Goal: Communication & Community: Answer question/provide support

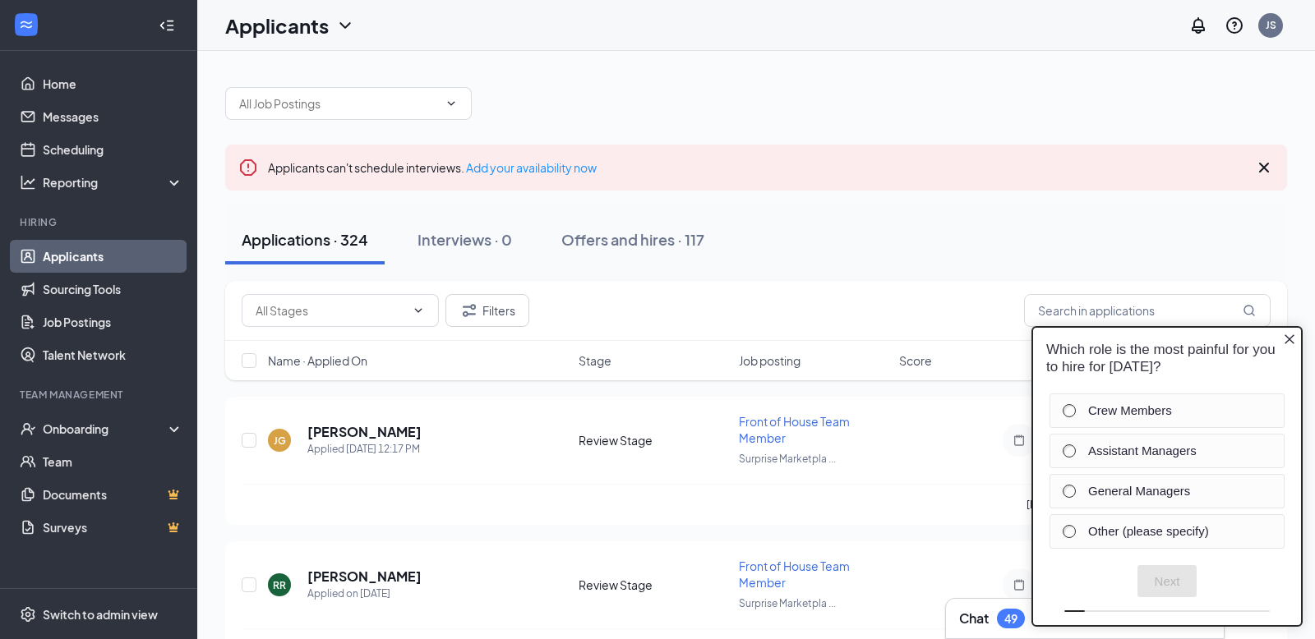
click at [1288, 341] on icon "Close button" at bounding box center [1289, 339] width 10 height 10
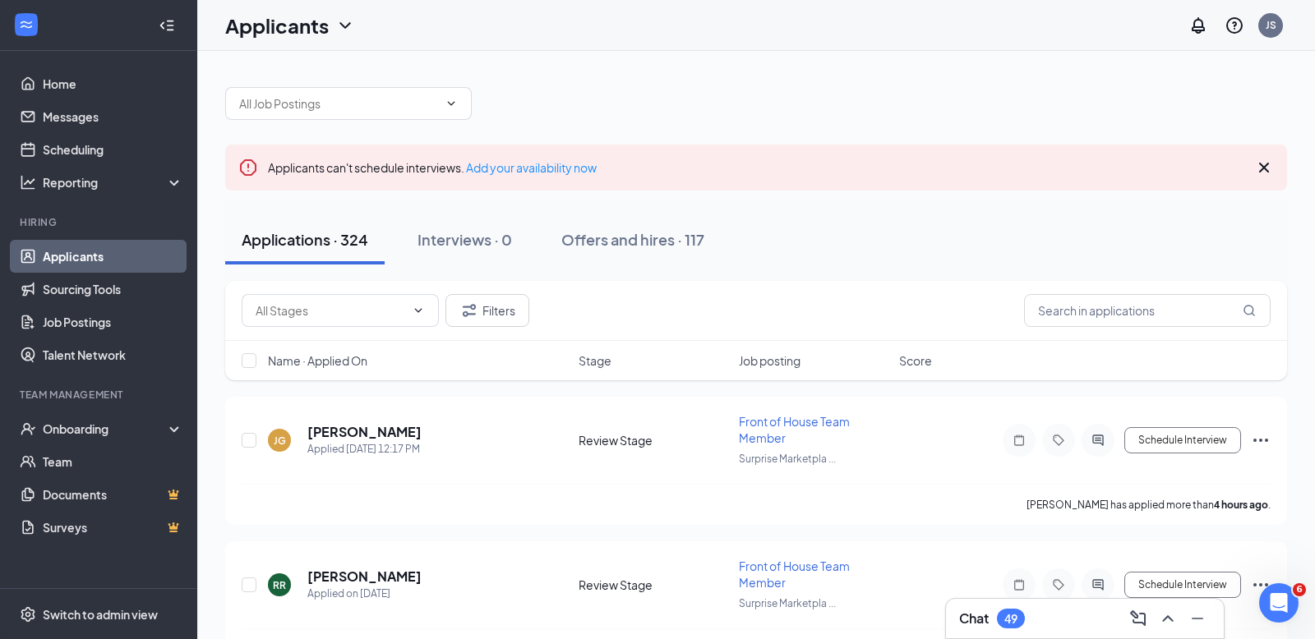
click at [1265, 163] on icon "Cross" at bounding box center [1264, 168] width 20 height 20
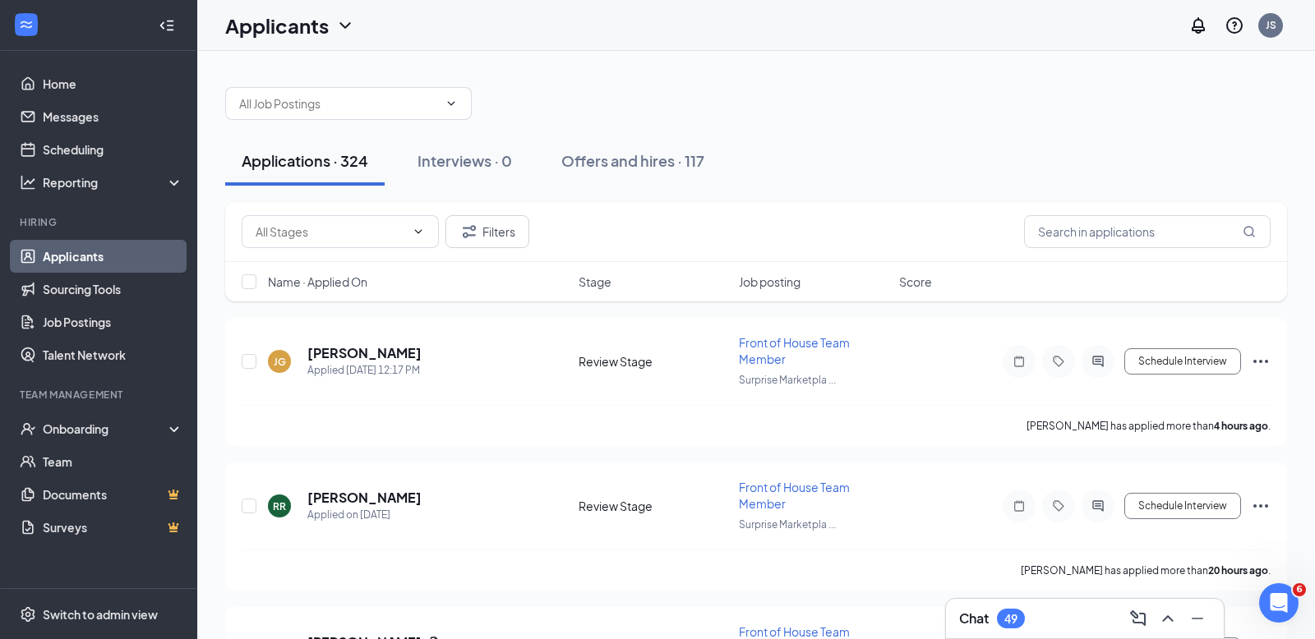
click at [1067, 620] on div "Chat 49" at bounding box center [1084, 619] width 251 height 26
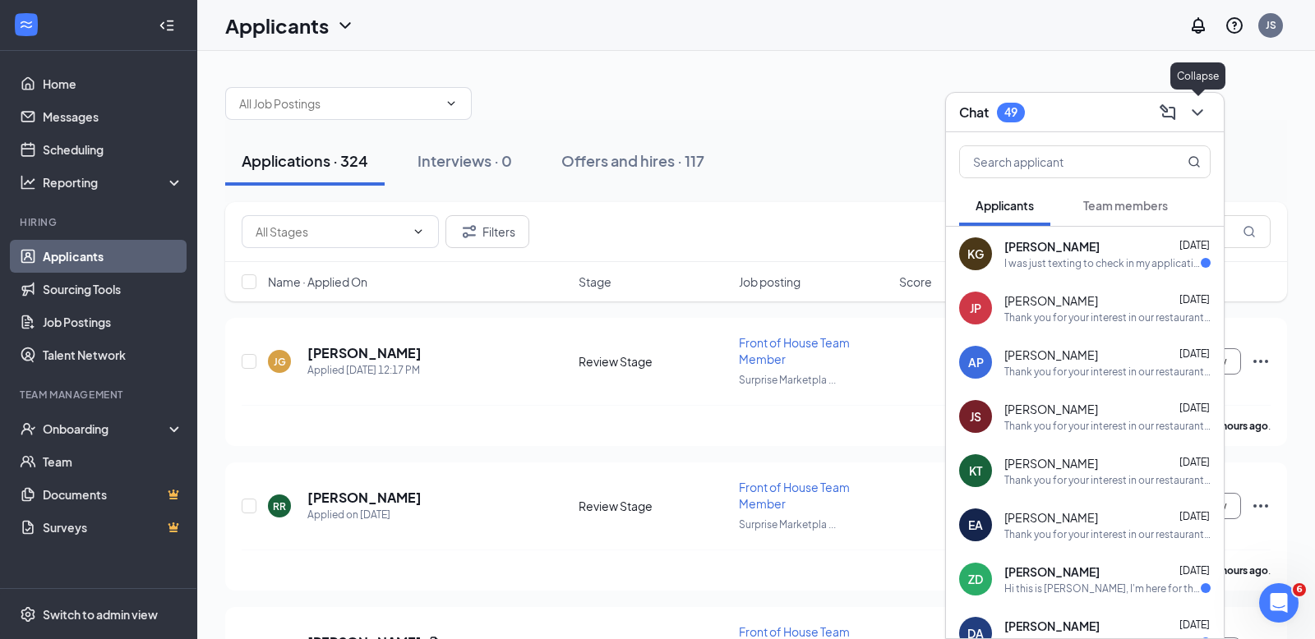
click at [1198, 120] on icon "ChevronDown" at bounding box center [1197, 113] width 20 height 20
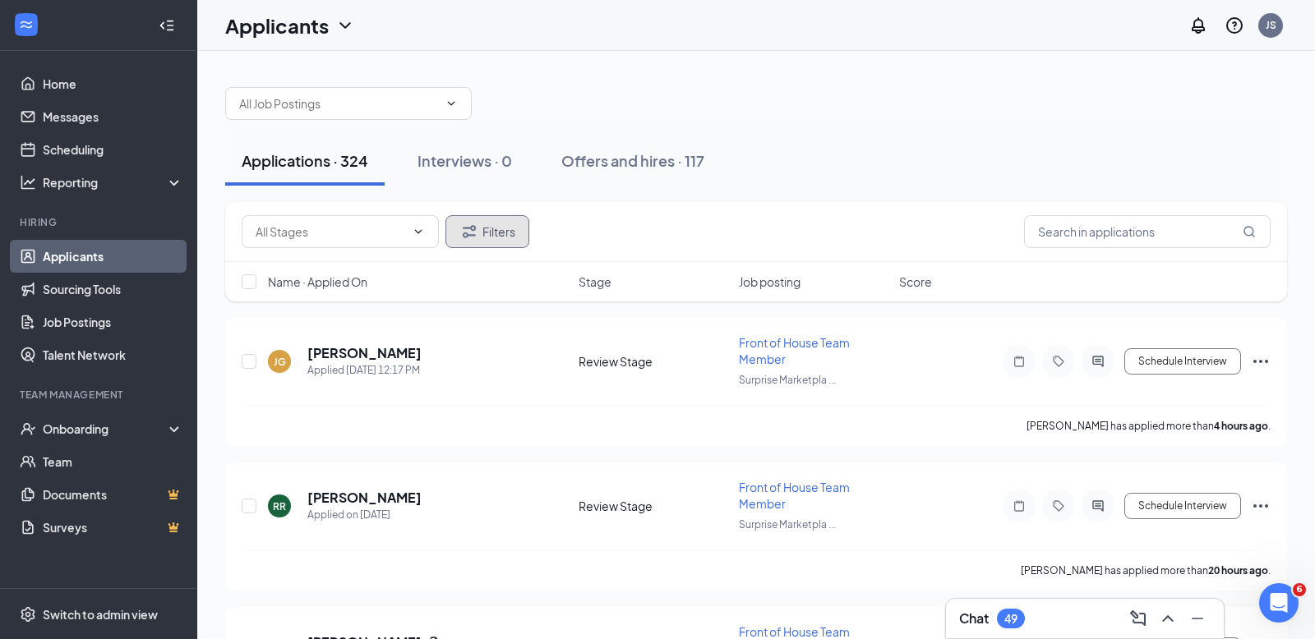
click at [497, 228] on button "Filters" at bounding box center [487, 231] width 84 height 33
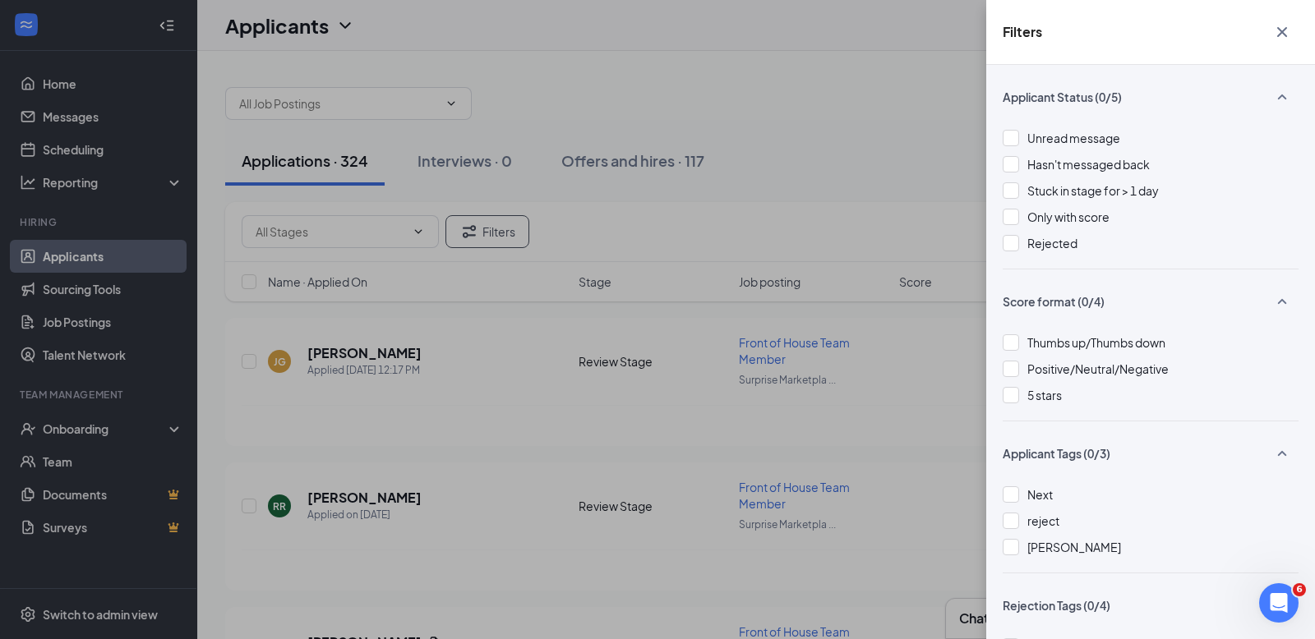
scroll to position [179, 0]
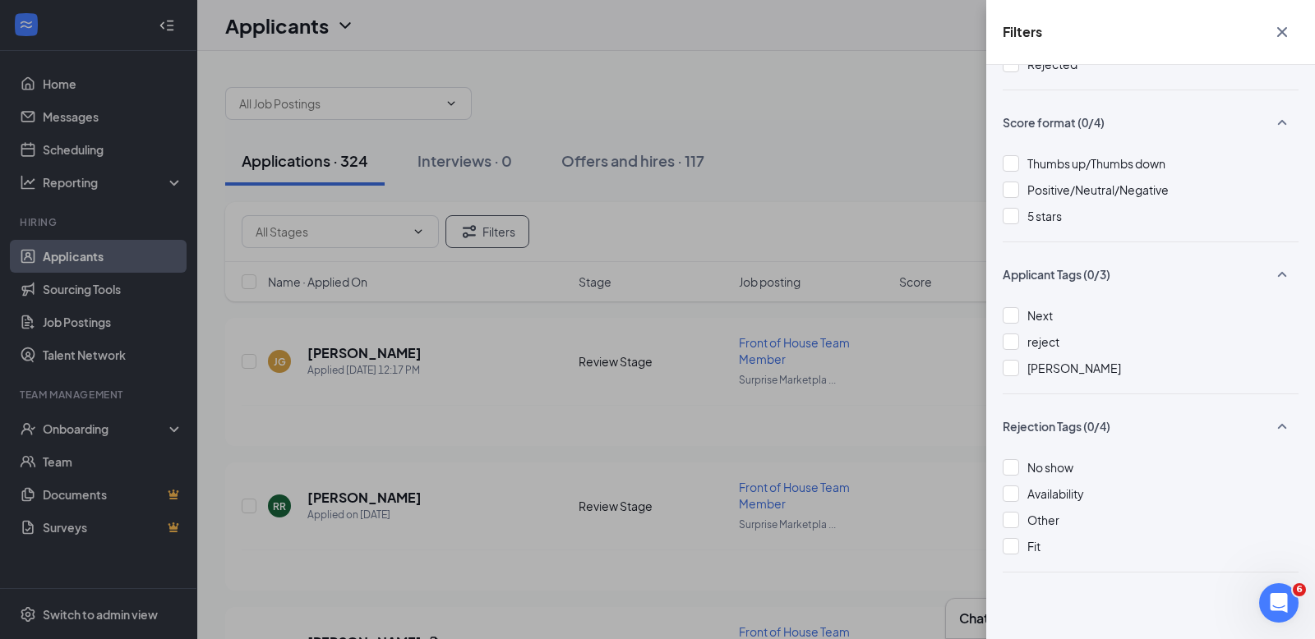
click at [1277, 32] on icon "Cross" at bounding box center [1282, 32] width 20 height 20
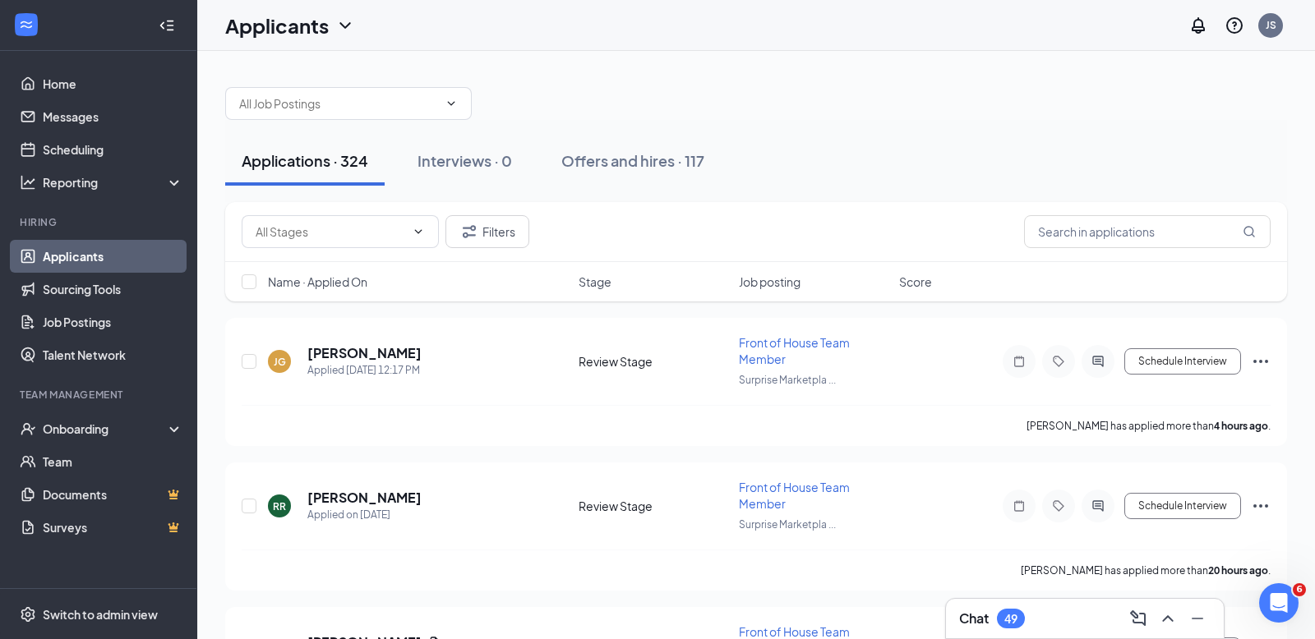
click at [365, 178] on button "Applications · 324" at bounding box center [304, 160] width 159 height 49
click at [500, 228] on button "Filters" at bounding box center [487, 231] width 84 height 33
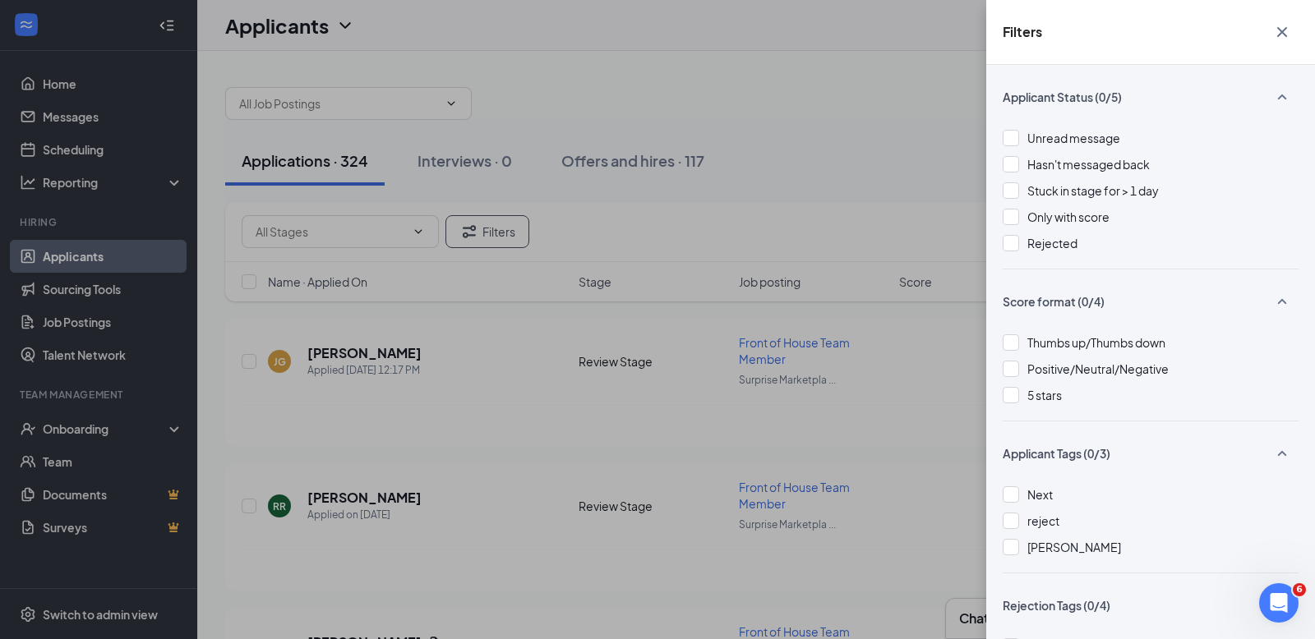
click at [1284, 37] on icon "Cross" at bounding box center [1282, 32] width 20 height 20
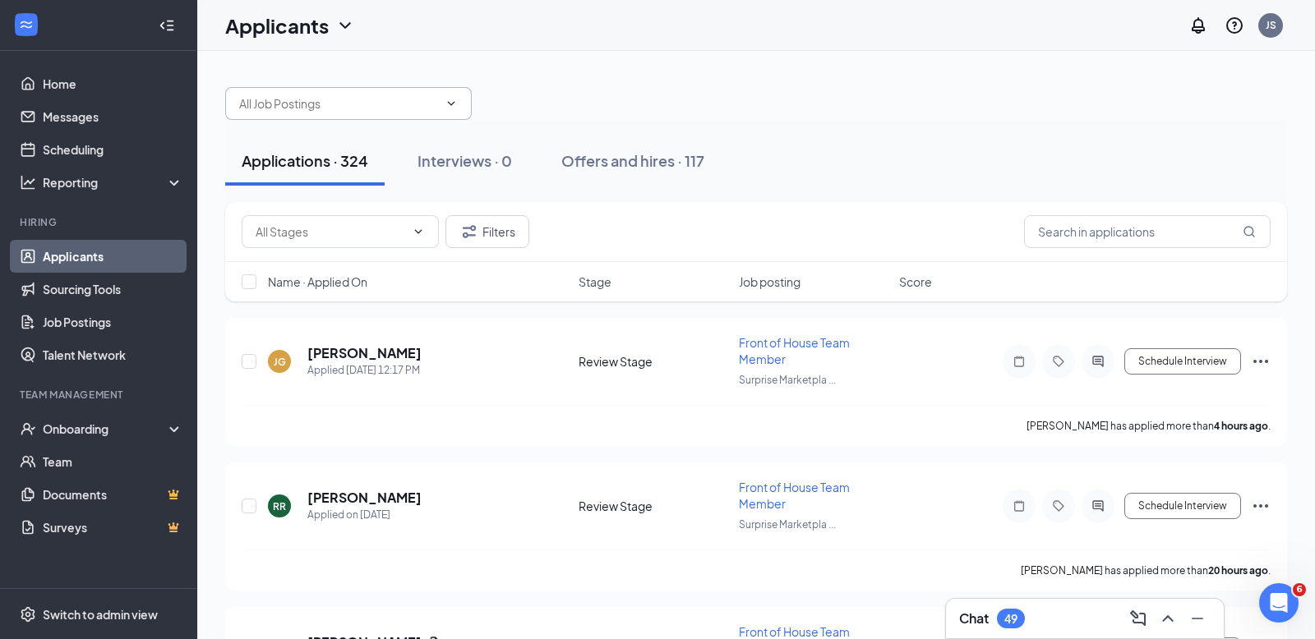
click at [458, 110] on span at bounding box center [348, 103] width 247 height 33
click at [454, 97] on icon "ChevronDown" at bounding box center [451, 103] width 13 height 13
click at [384, 104] on input "text" at bounding box center [338, 103] width 199 height 18
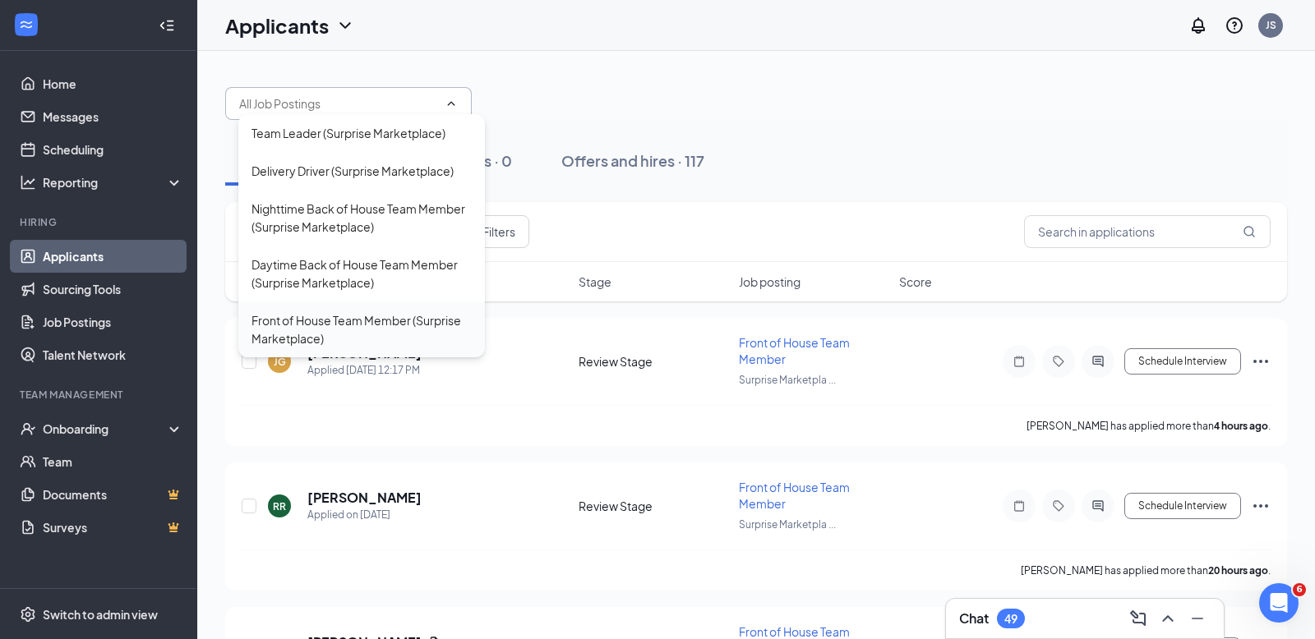
click at [433, 316] on div "Front of House Team Member (Surprise Marketplace)" at bounding box center [361, 329] width 220 height 36
type input "Front of House Team Member (Surprise Marketplace)"
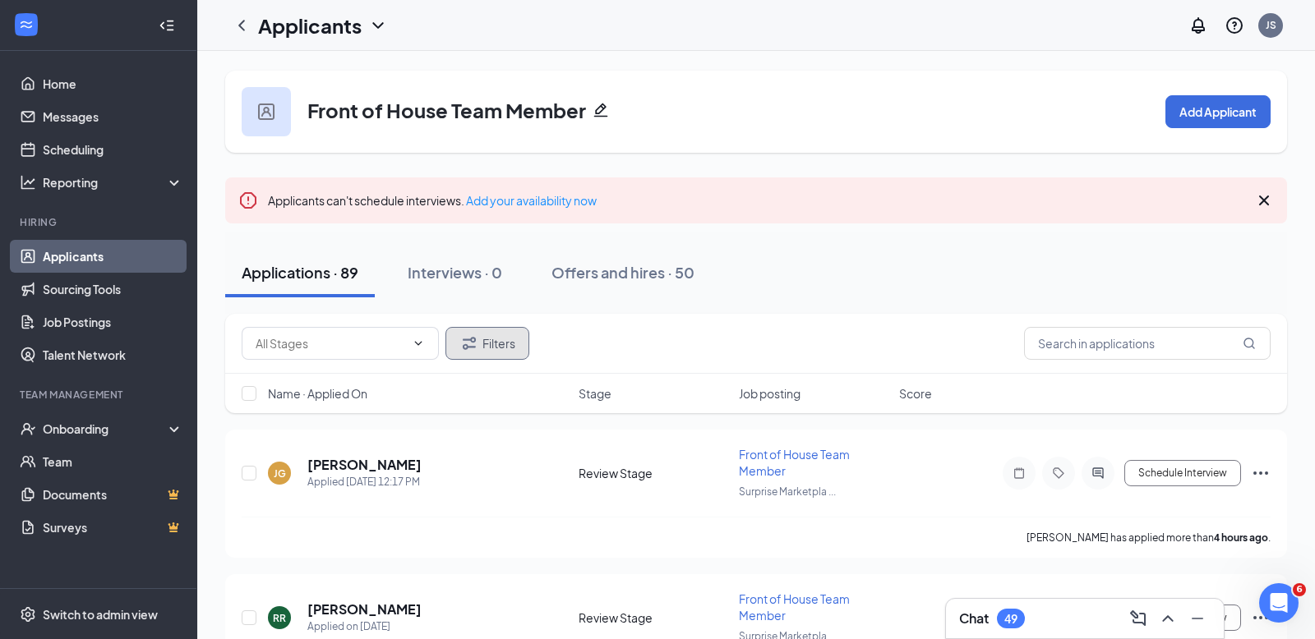
click at [477, 351] on icon "Filter" at bounding box center [469, 344] width 20 height 20
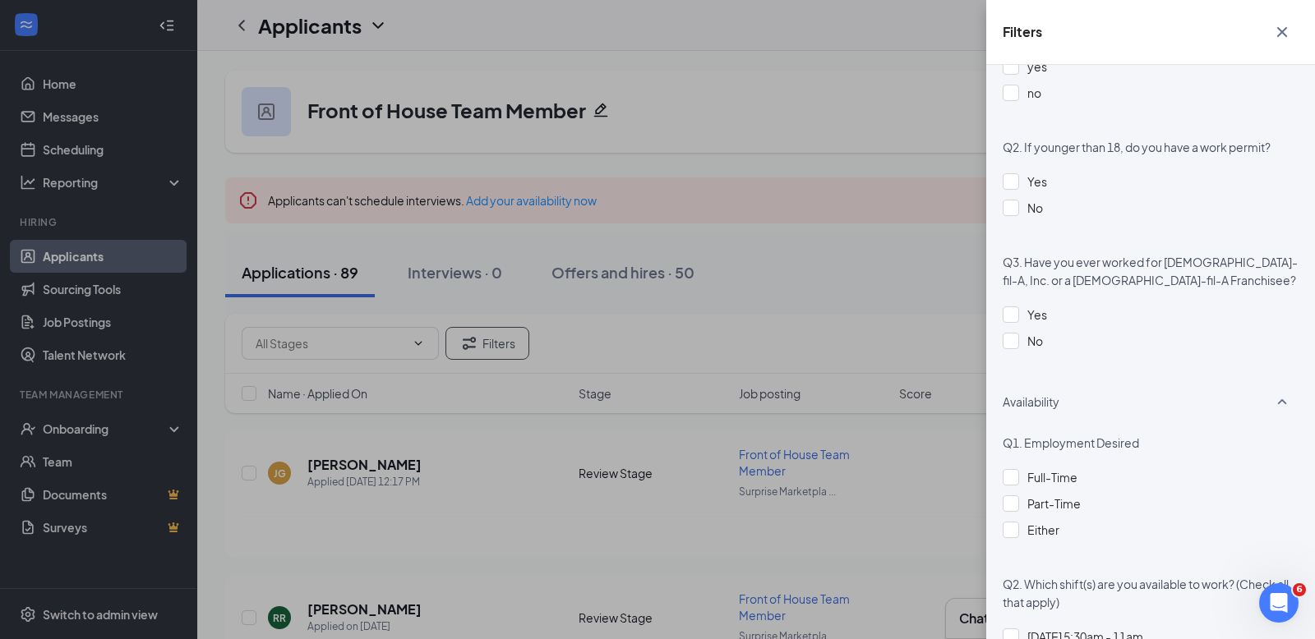
scroll to position [859, 0]
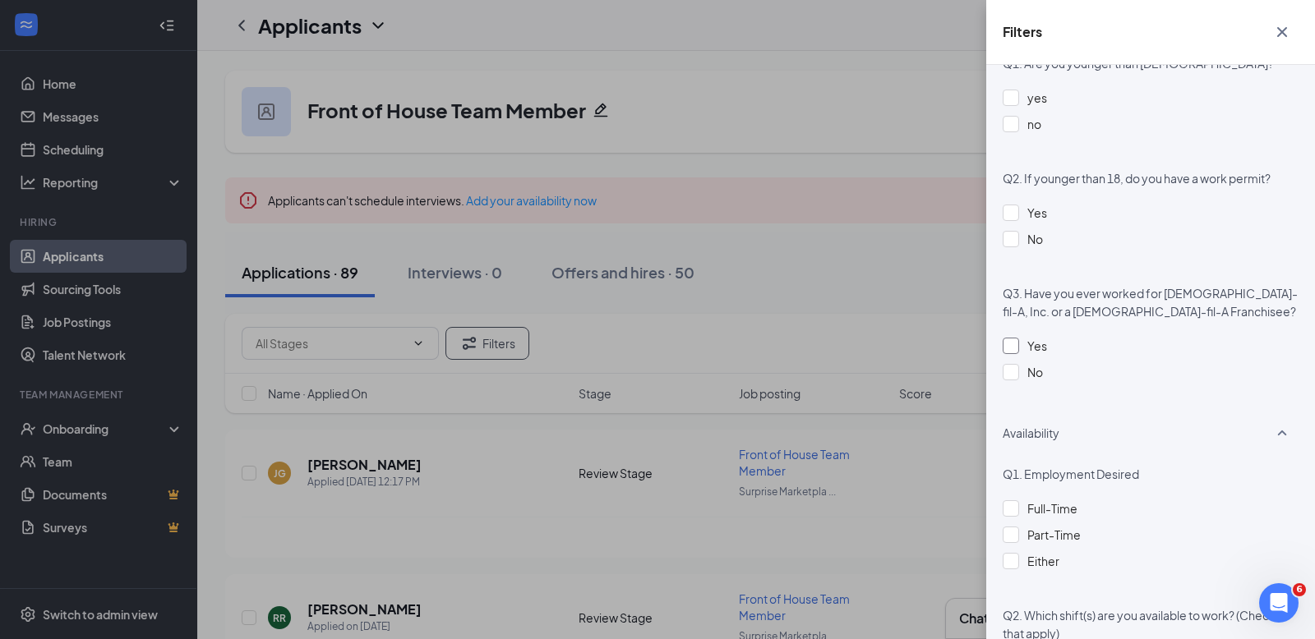
click at [1013, 343] on div at bounding box center [1011, 346] width 16 height 16
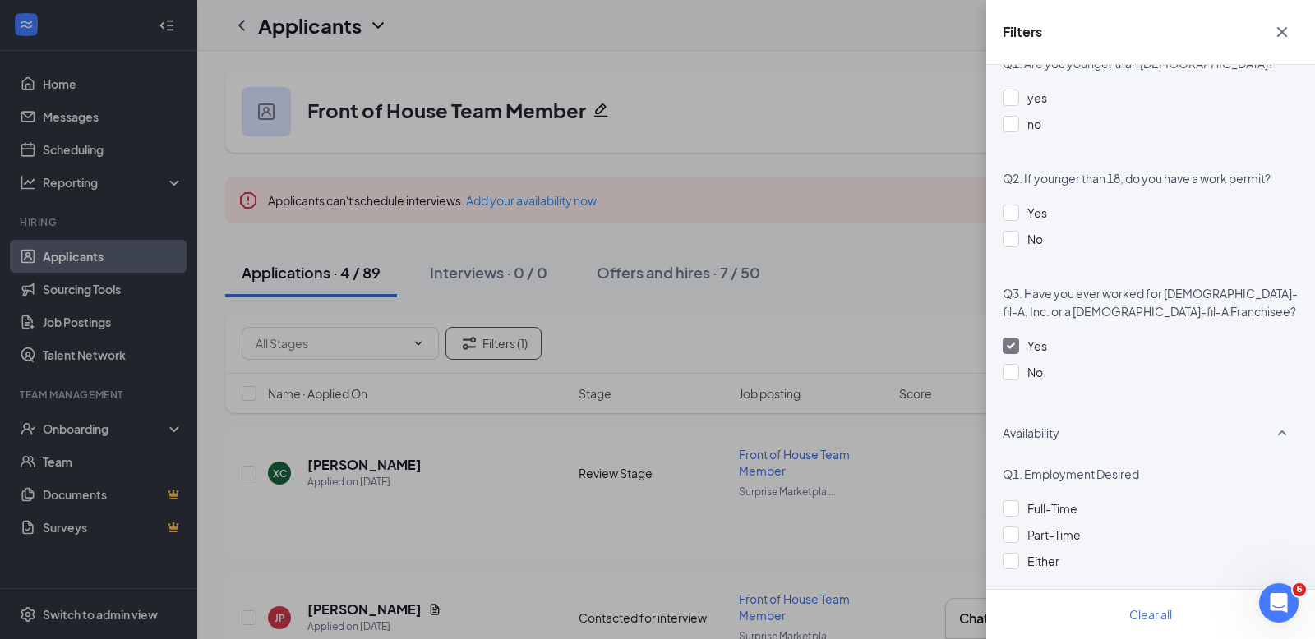
click at [895, 104] on div "Filters Applicant Status (0/5) Unread message Hasn't messaged back Stuck in sta…" at bounding box center [657, 319] width 1315 height 639
click at [1308, 35] on div "Filters" at bounding box center [1150, 32] width 329 height 65
click at [1283, 29] on icon "Cross" at bounding box center [1282, 32] width 20 height 20
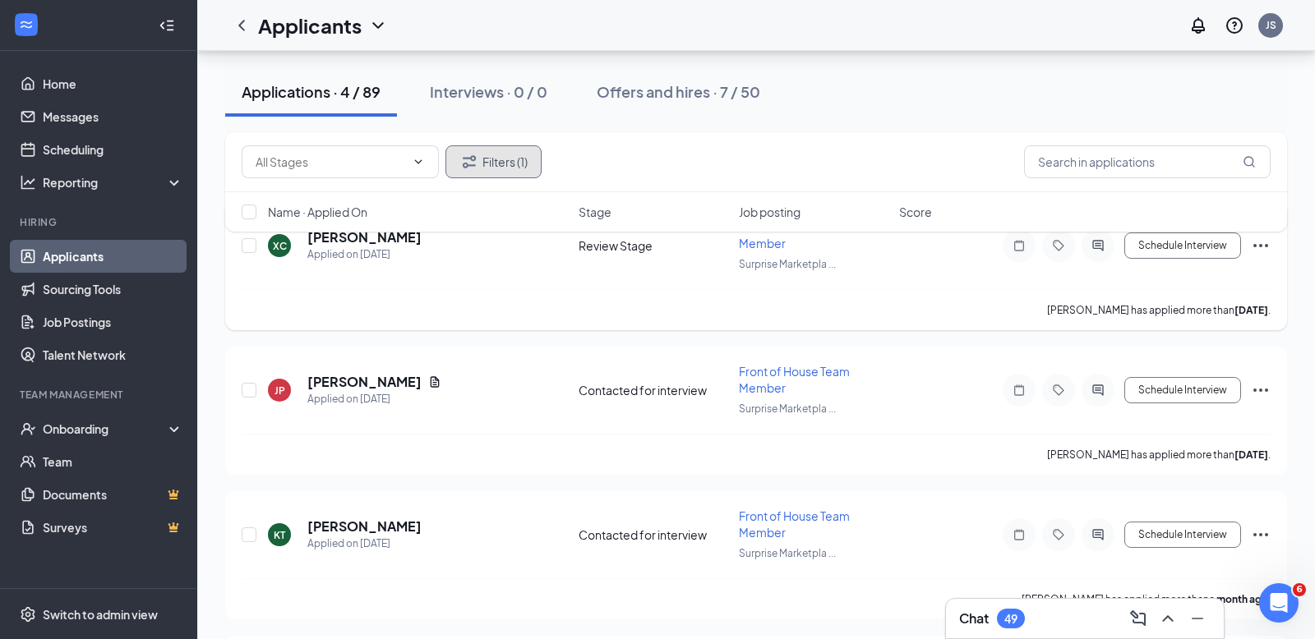
scroll to position [237, 0]
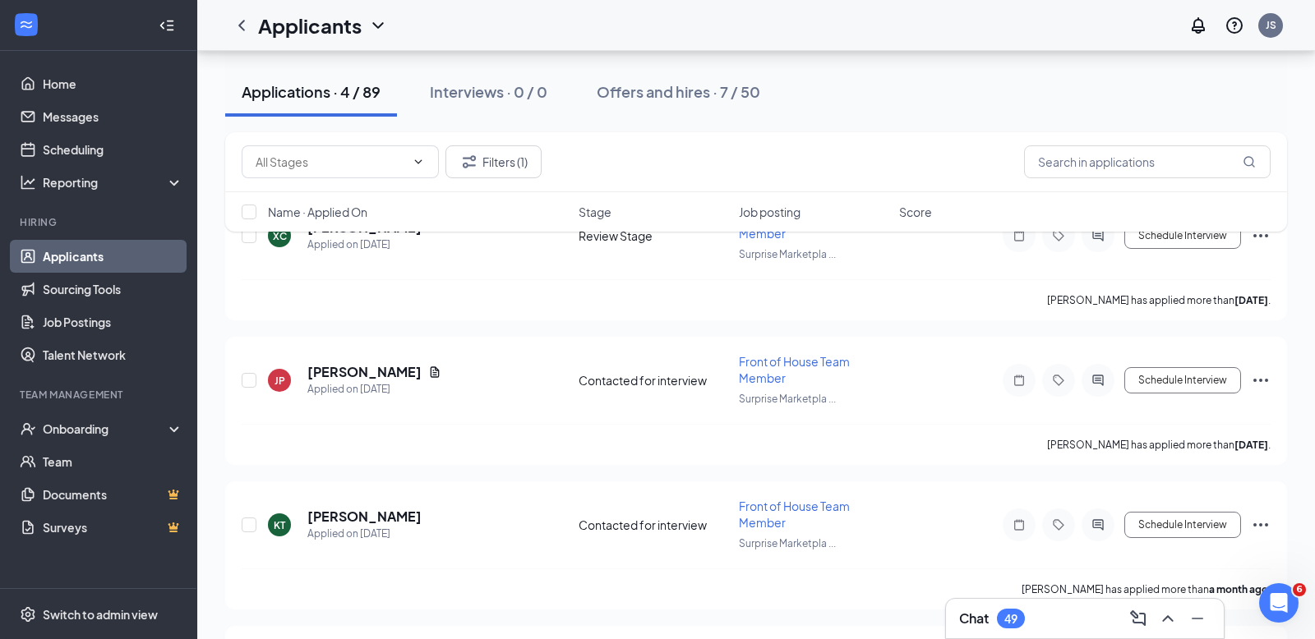
click at [1026, 614] on div "Chat 49" at bounding box center [1084, 619] width 251 height 26
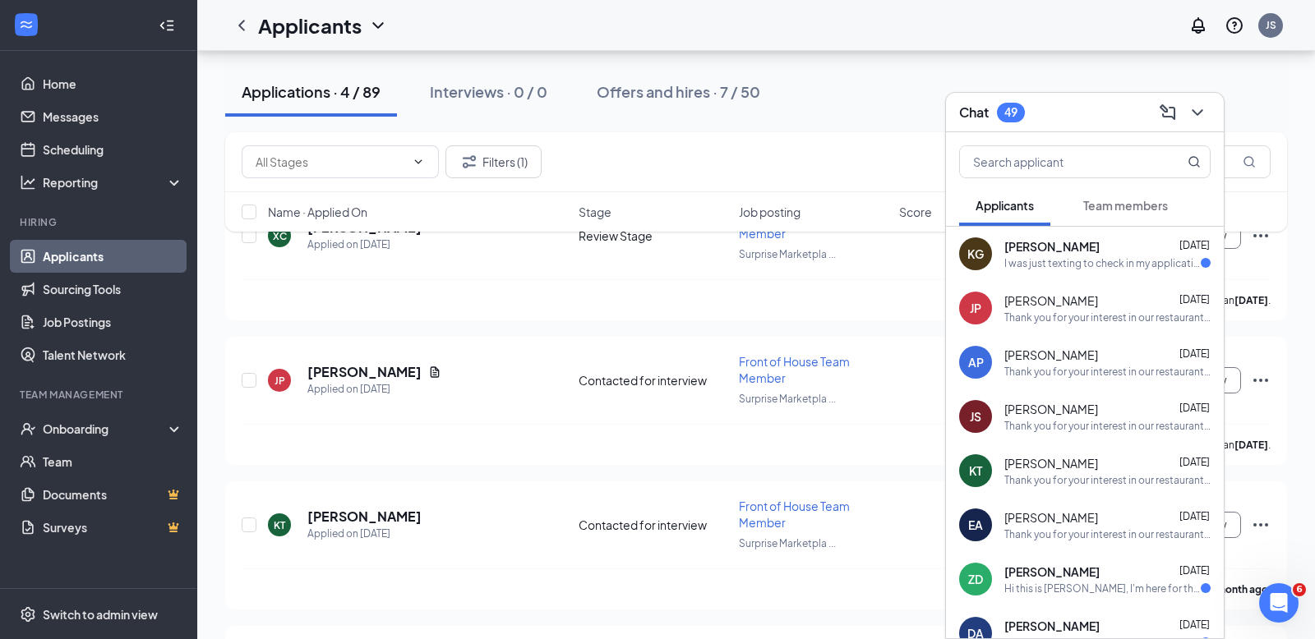
click at [1166, 311] on div "Thank you for your interest in our restaurant! Please use this link to set up a…" at bounding box center [1107, 318] width 206 height 14
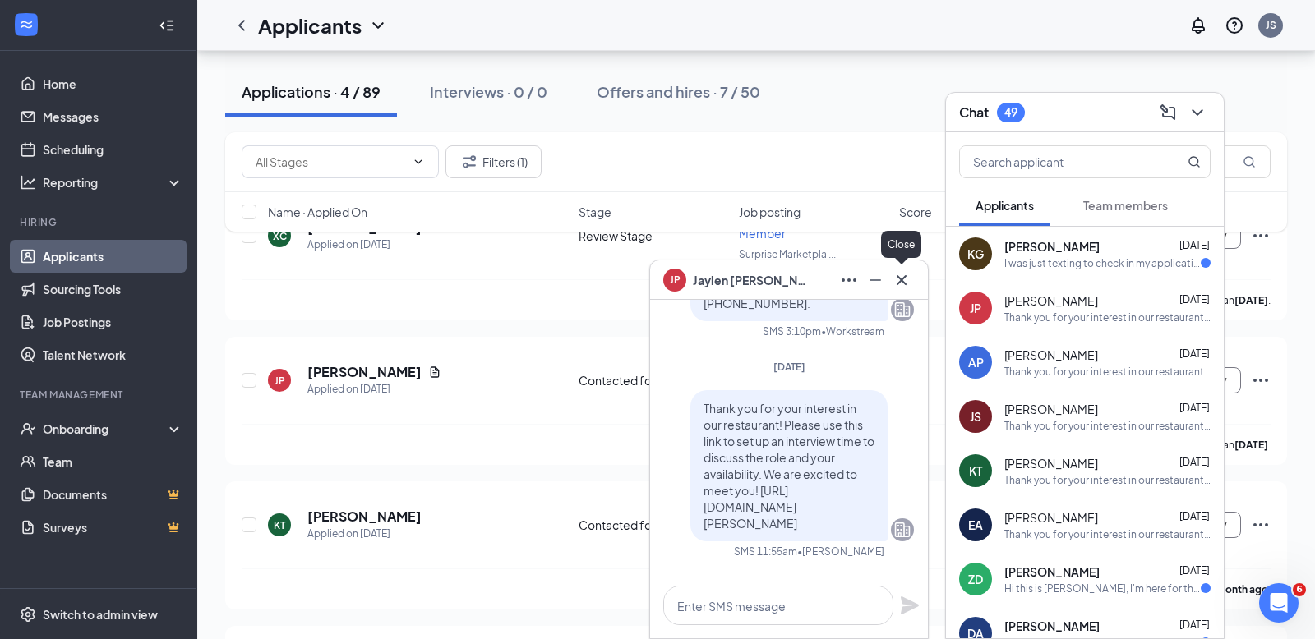
click at [902, 280] on icon "Cross" at bounding box center [902, 279] width 10 height 10
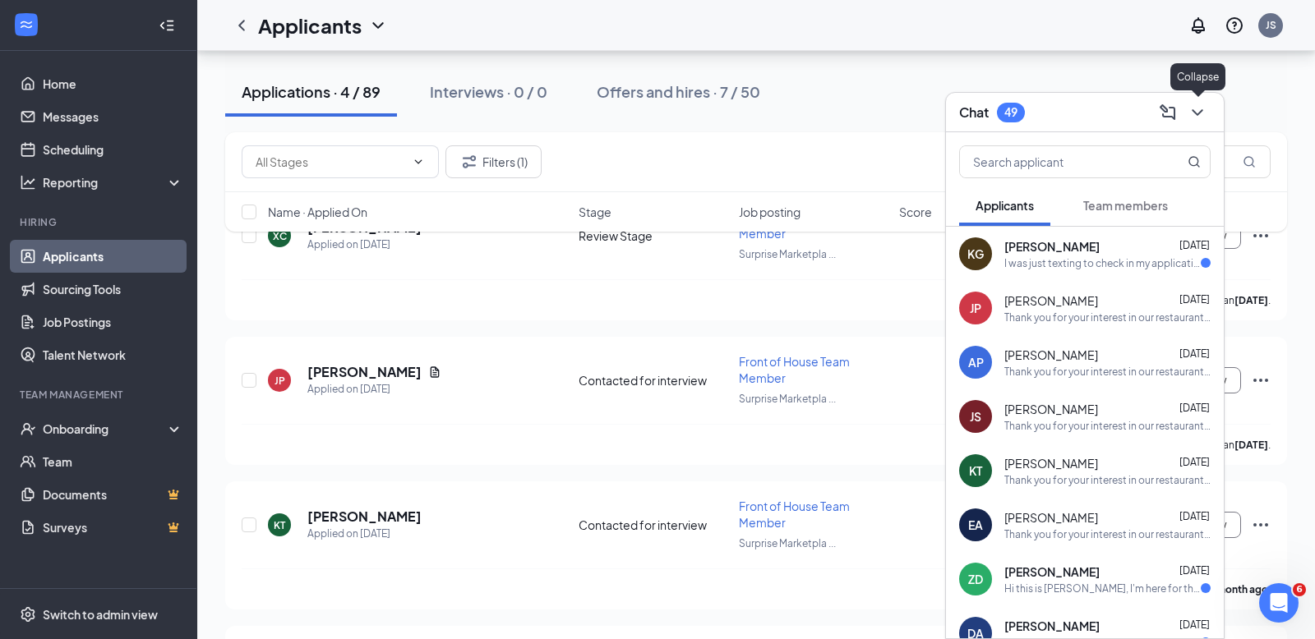
click at [1198, 112] on icon "ChevronDown" at bounding box center [1197, 113] width 20 height 20
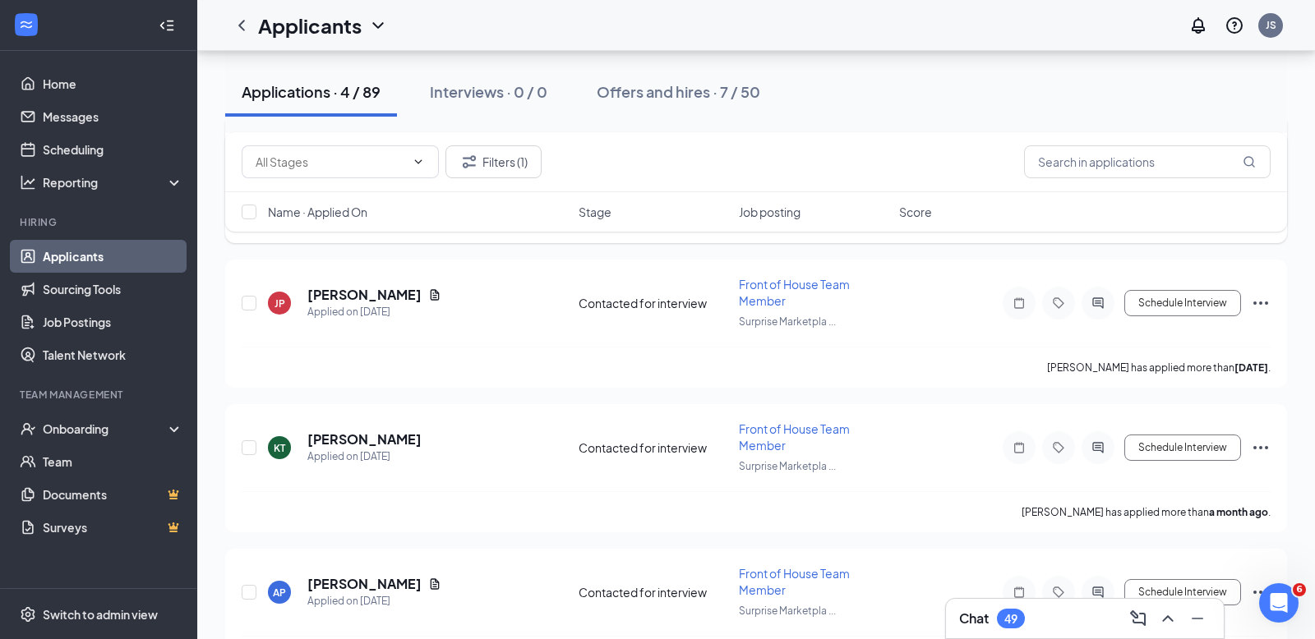
scroll to position [355, 0]
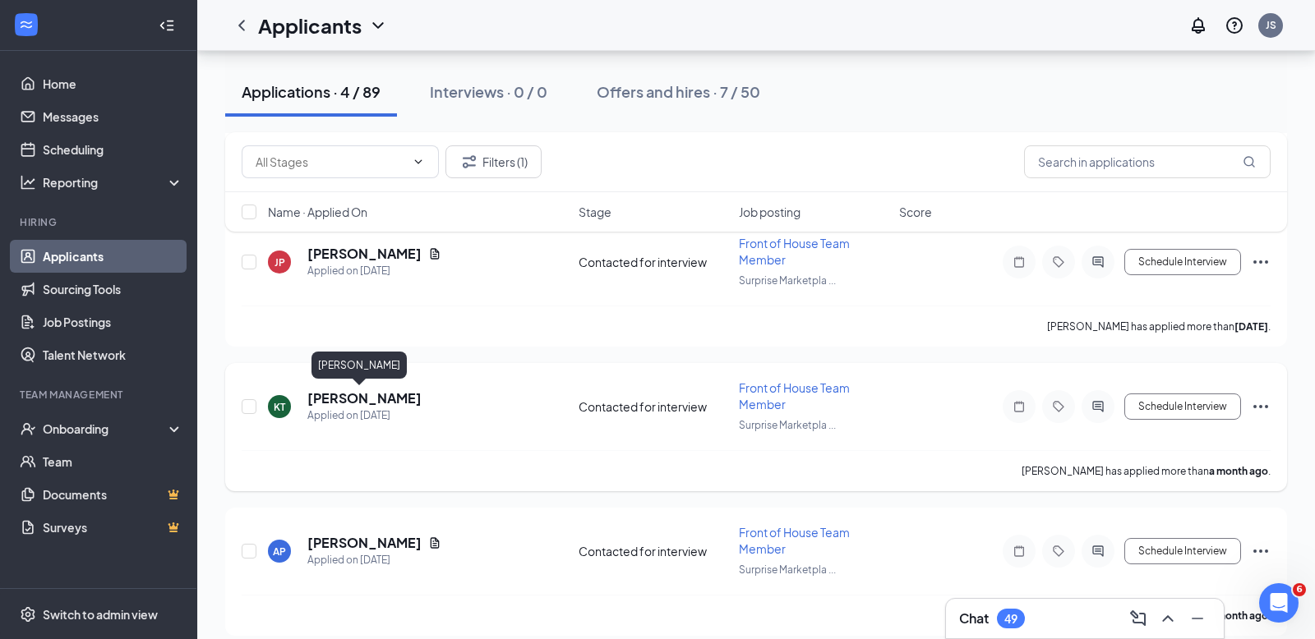
click at [357, 398] on h5 "[PERSON_NAME]" at bounding box center [364, 399] width 114 height 18
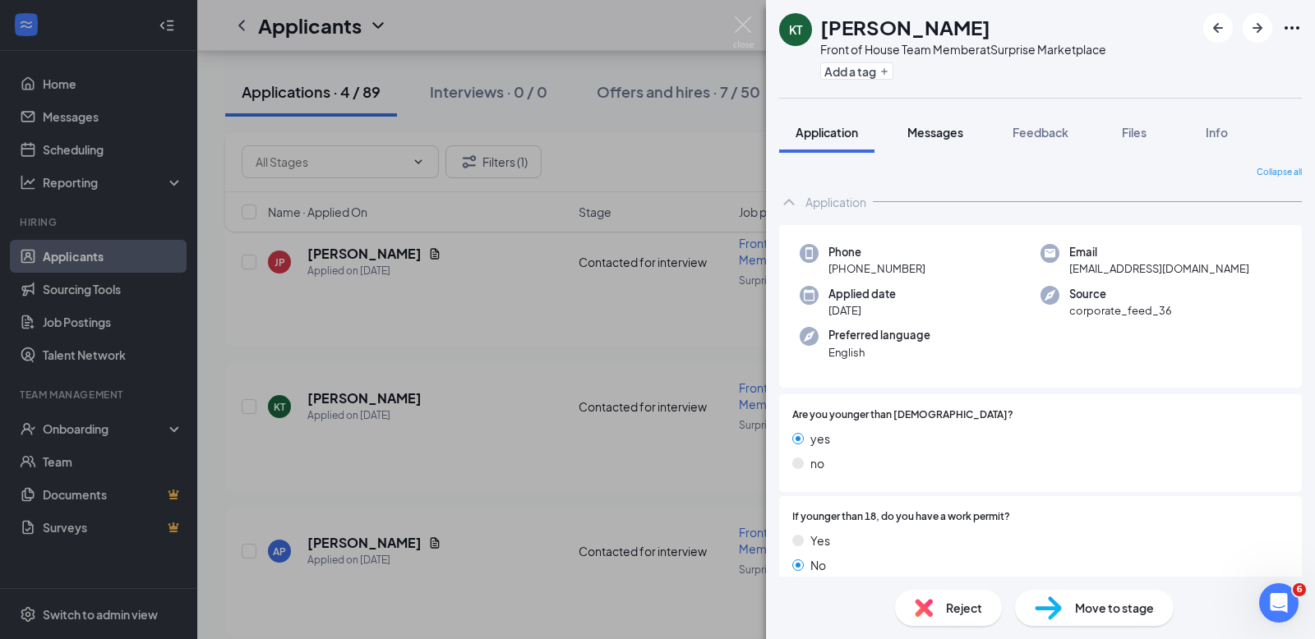
click at [957, 131] on span "Messages" at bounding box center [935, 132] width 56 height 15
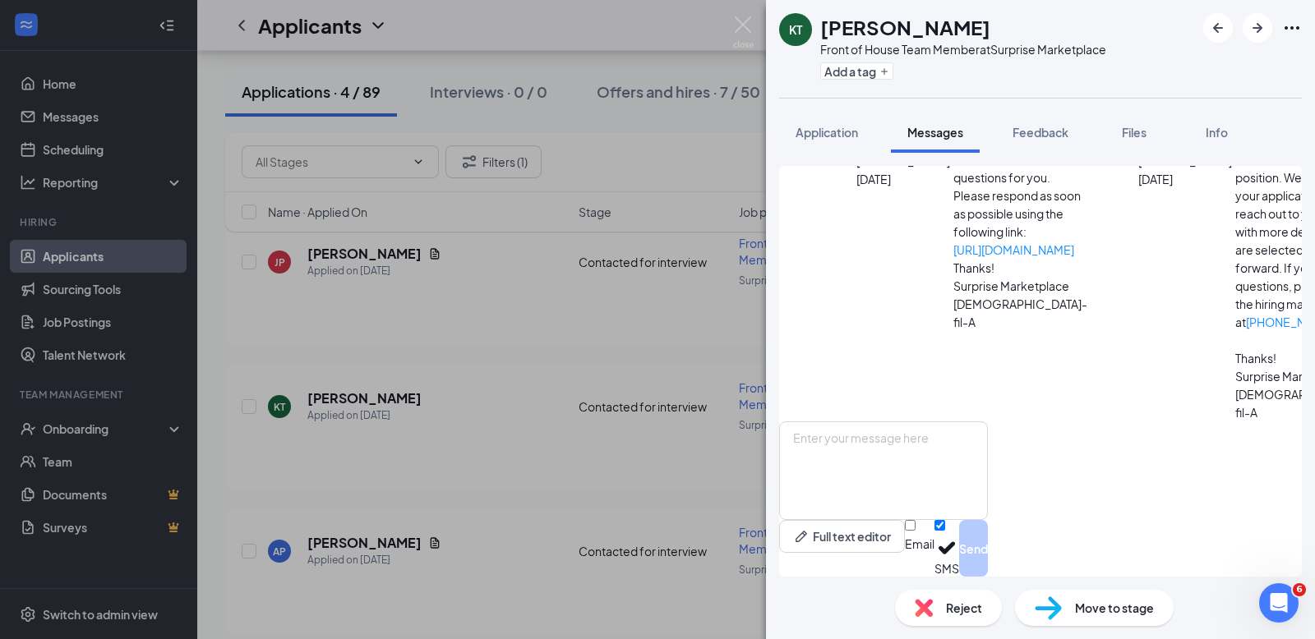
scroll to position [293, 0]
click at [748, 20] on img at bounding box center [743, 32] width 21 height 32
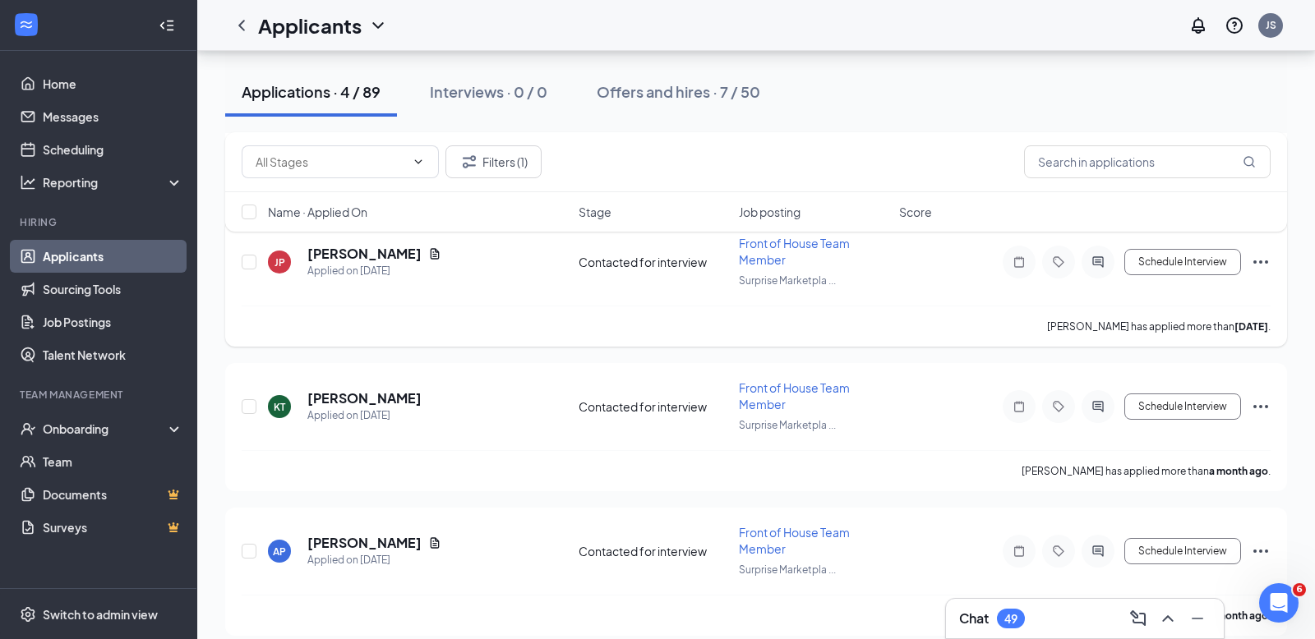
scroll to position [367, 0]
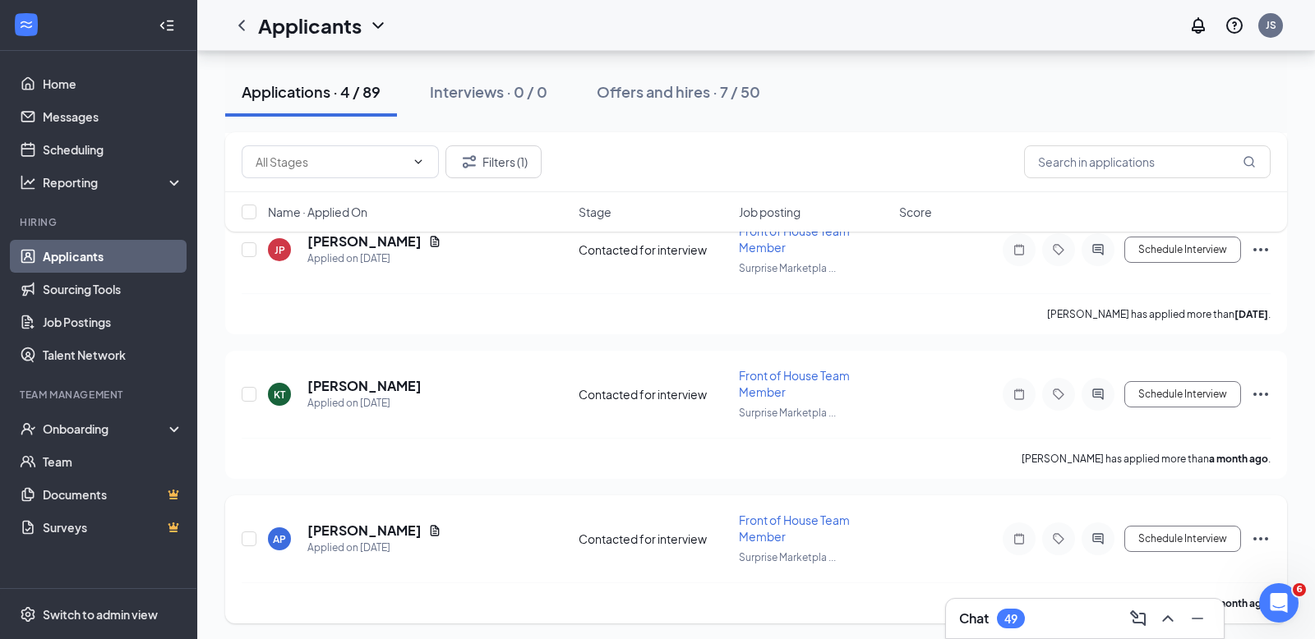
click at [357, 516] on div "AP [PERSON_NAME] Applied on [DATE] Contacted for interview Front of House Team …" at bounding box center [756, 547] width 1029 height 71
click at [359, 528] on h5 "[PERSON_NAME]" at bounding box center [364, 531] width 114 height 18
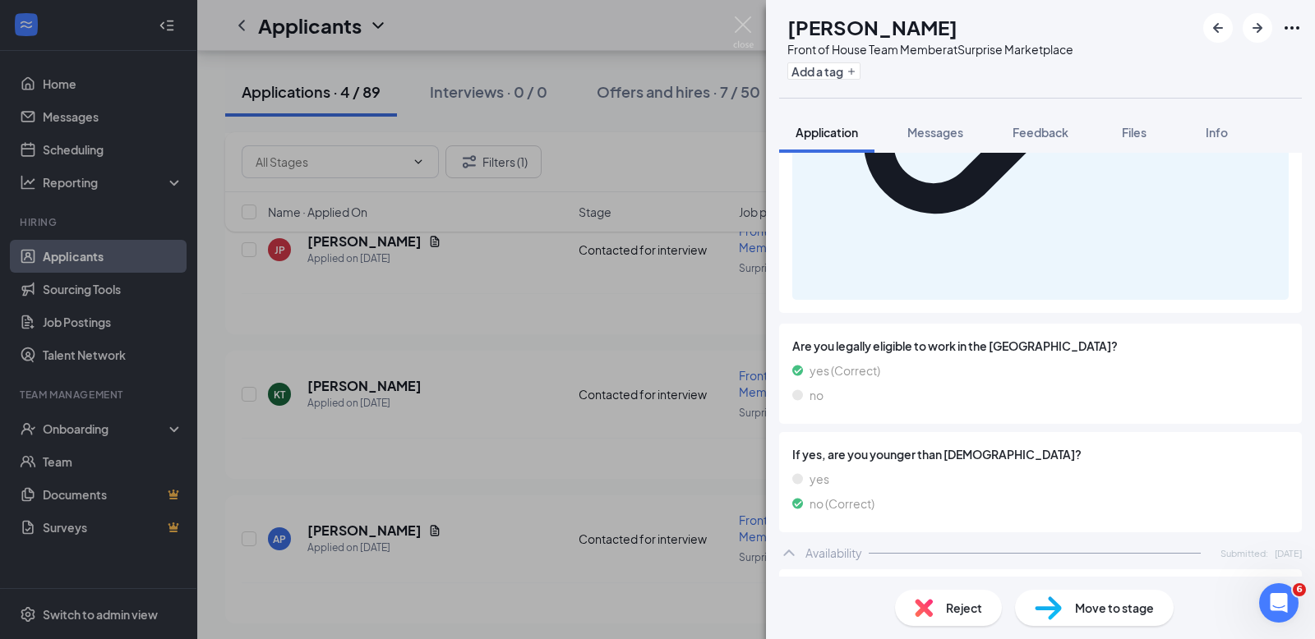
scroll to position [1560, 0]
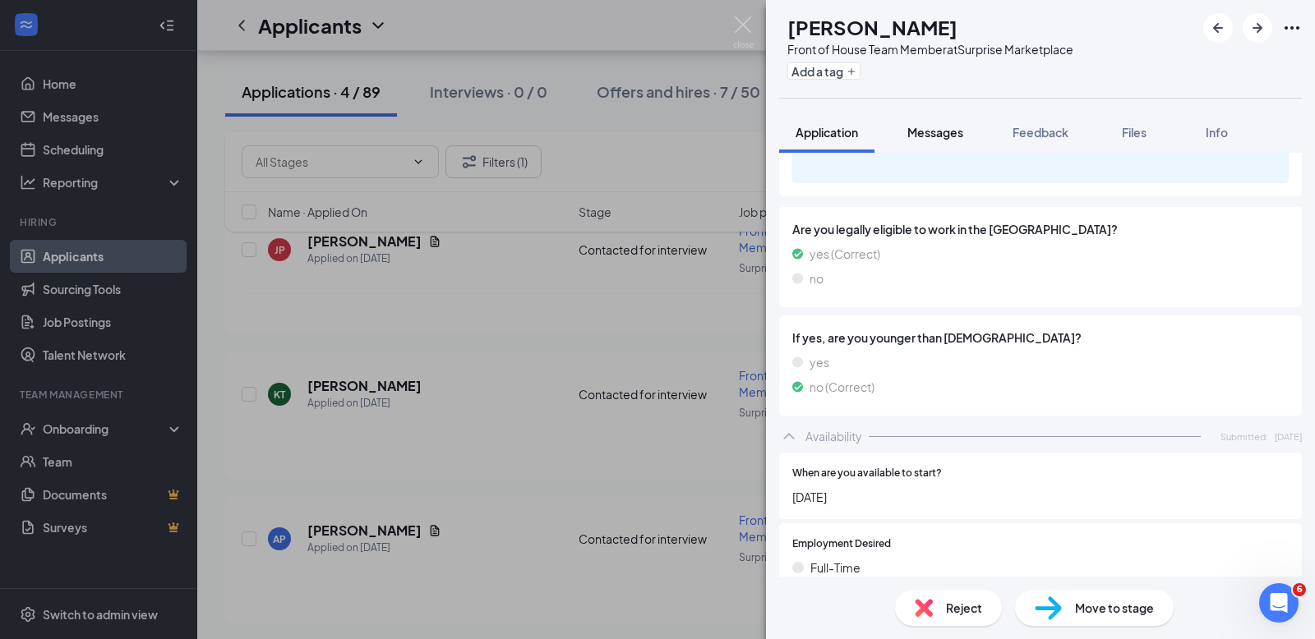
click at [945, 127] on span "Messages" at bounding box center [935, 132] width 56 height 15
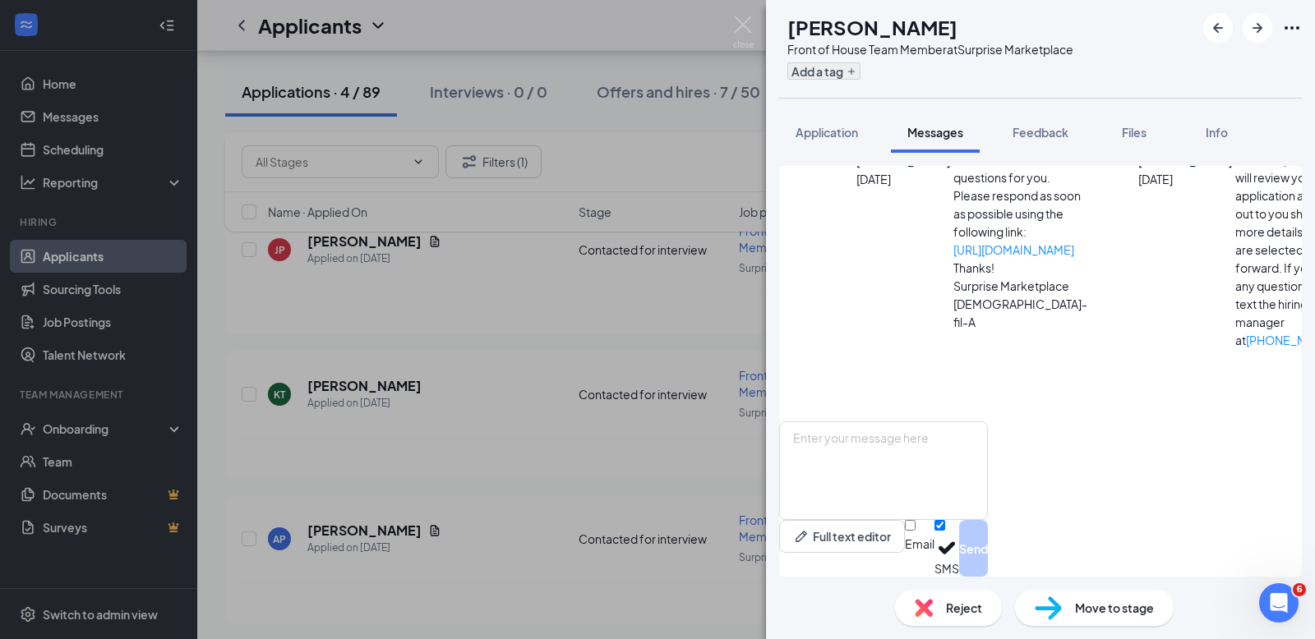
scroll to position [293, 0]
click at [749, 30] on img at bounding box center [743, 32] width 21 height 32
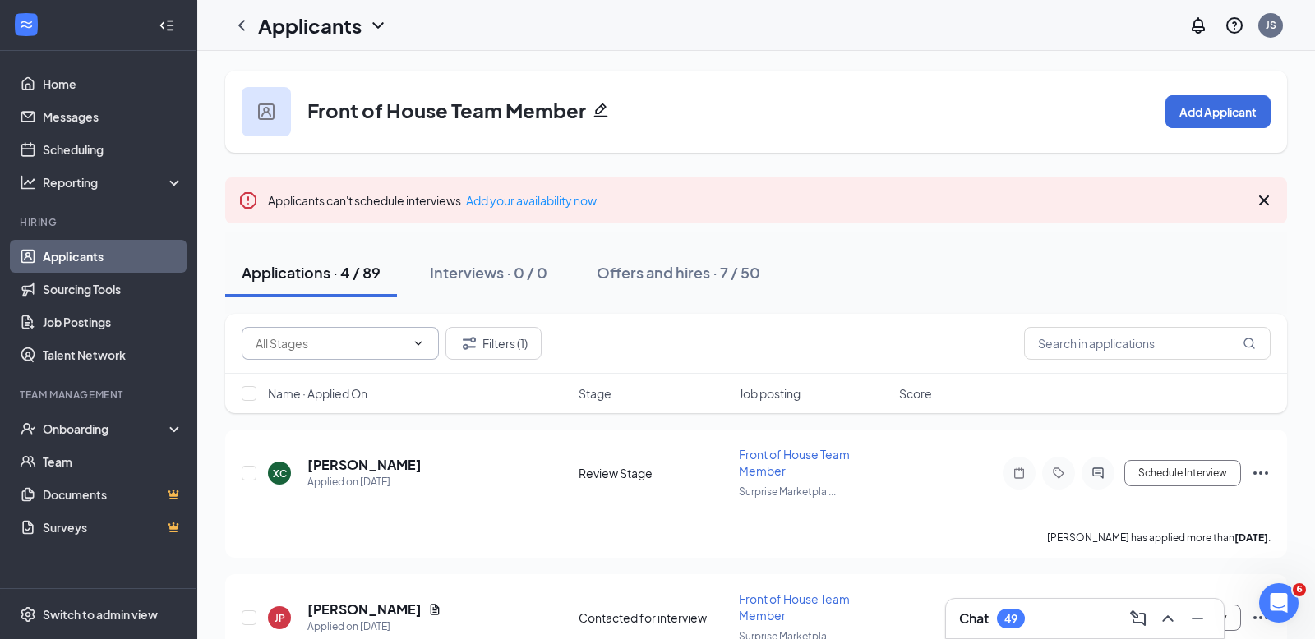
click at [321, 347] on input "text" at bounding box center [331, 343] width 150 height 18
click at [237, 33] on icon "ChevronLeft" at bounding box center [242, 26] width 20 height 20
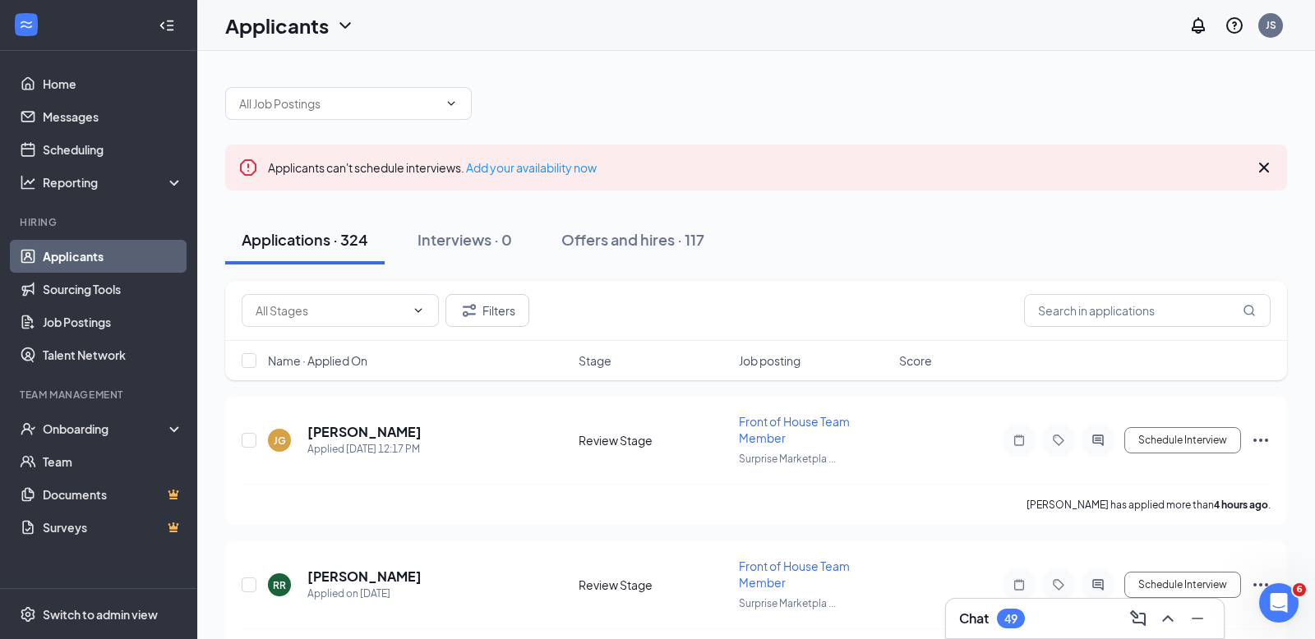
click at [316, 234] on div "Applications · 324" at bounding box center [305, 239] width 127 height 21
click at [341, 115] on span at bounding box center [348, 103] width 247 height 33
click at [400, 110] on input "text" at bounding box center [338, 103] width 199 height 18
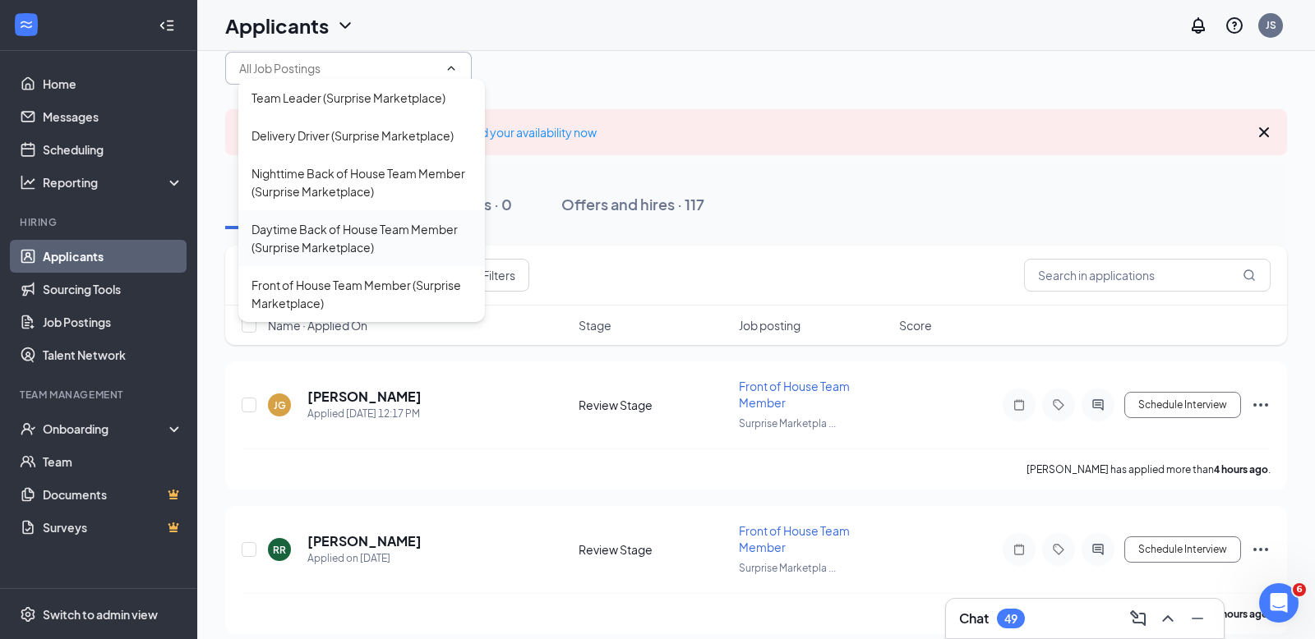
scroll to position [37, 0]
click at [379, 234] on div "Daytime Back of House Team Member (Surprise Marketplace)" at bounding box center [361, 237] width 220 height 36
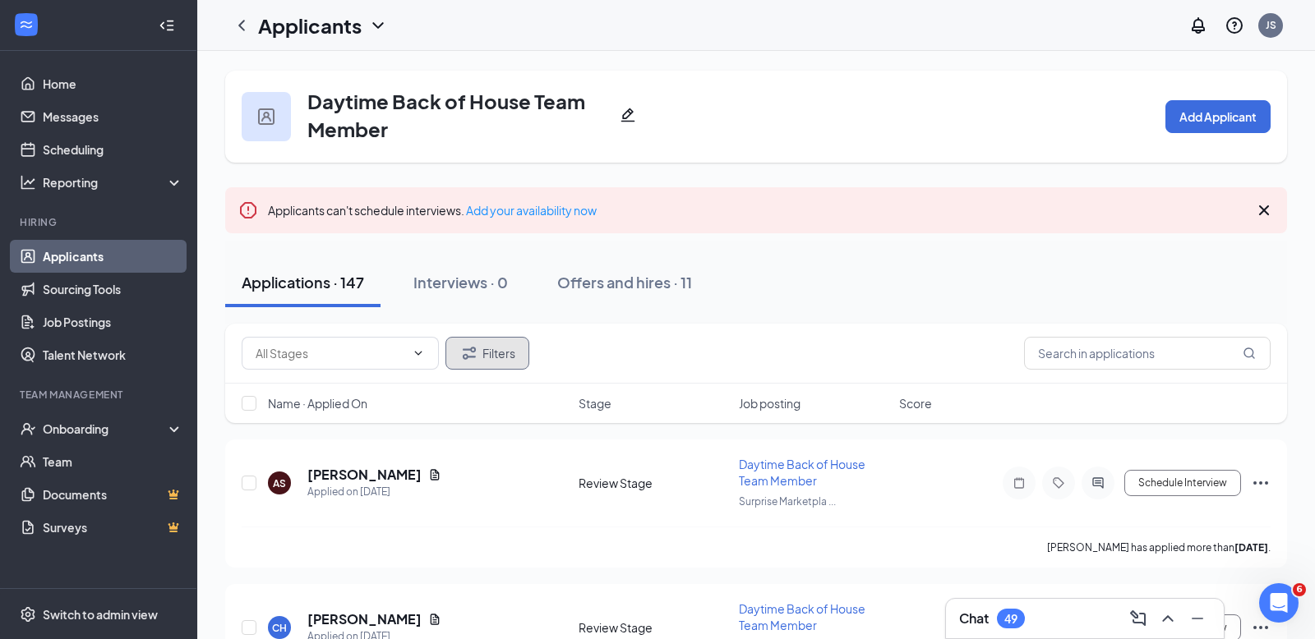
click at [497, 350] on button "Filters" at bounding box center [487, 353] width 84 height 33
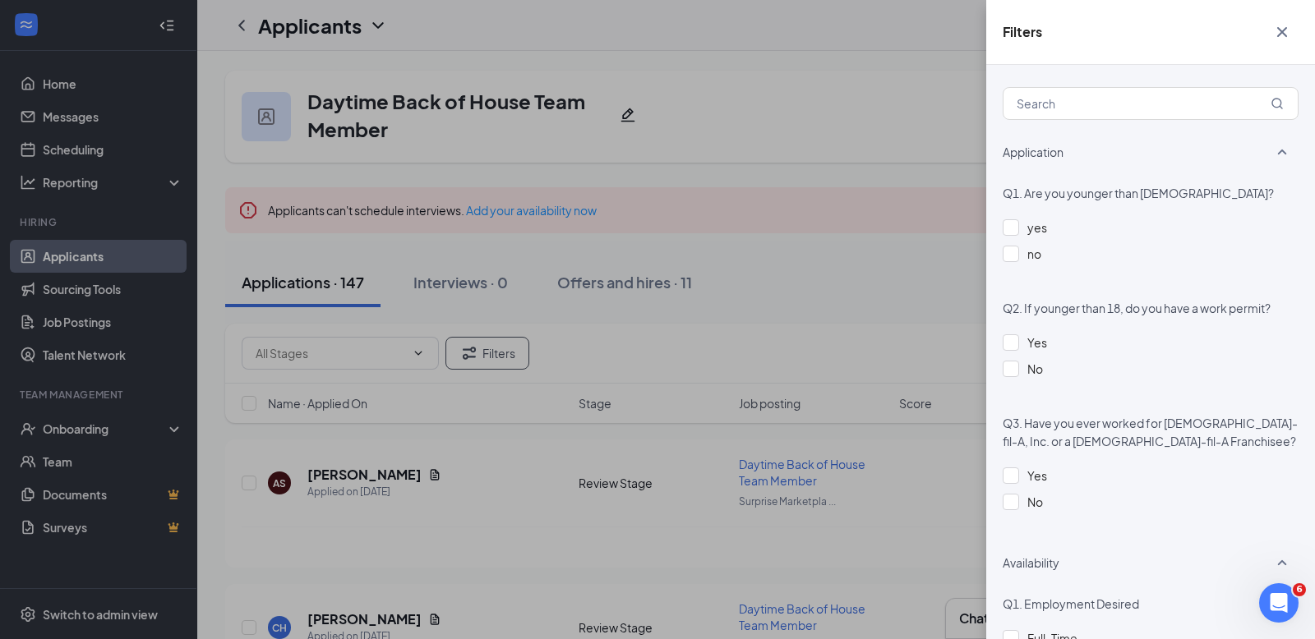
scroll to position [806, 0]
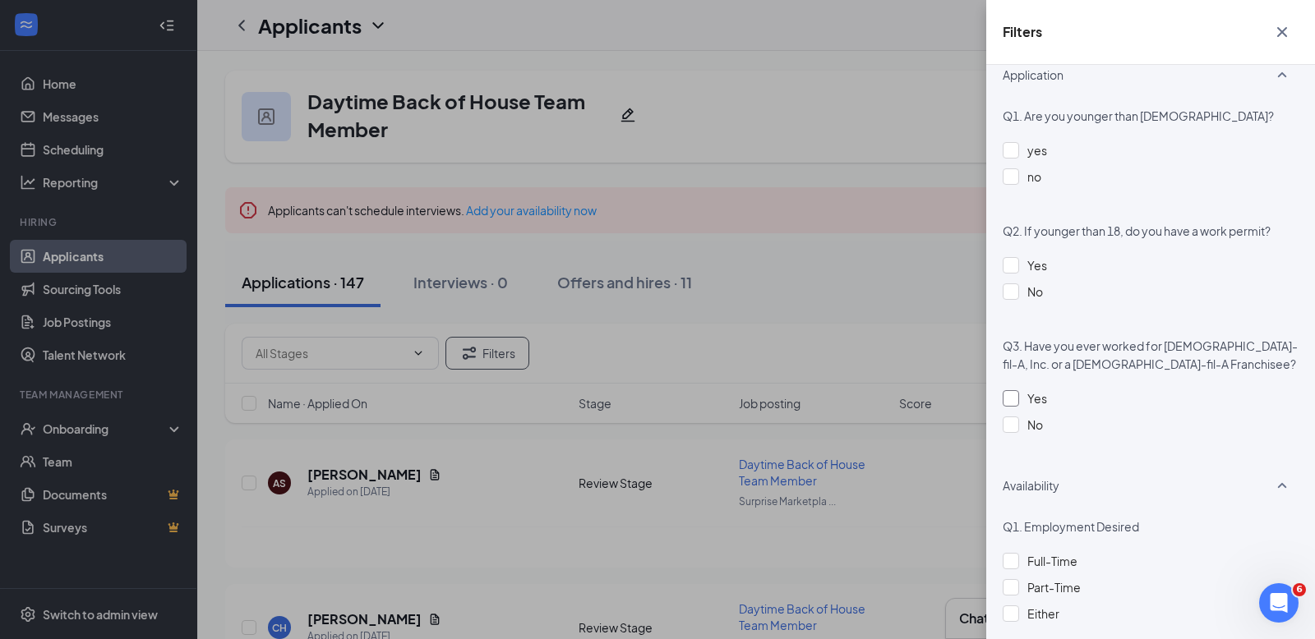
click at [1018, 393] on div at bounding box center [1011, 398] width 16 height 16
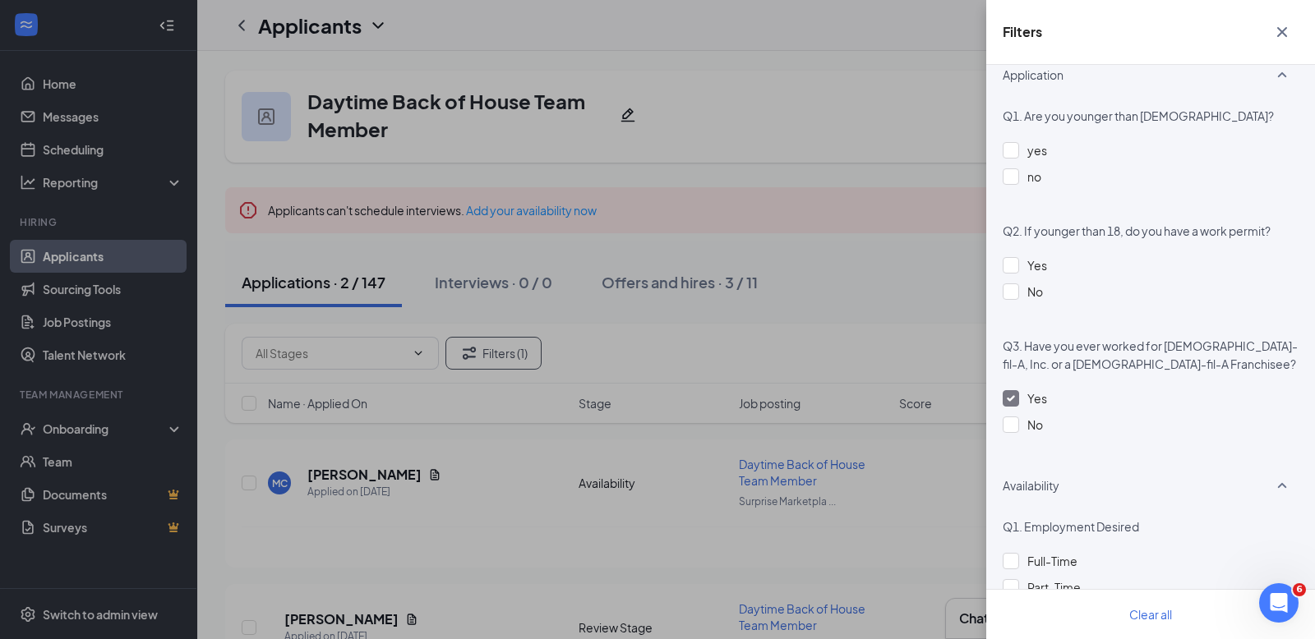
click at [921, 230] on div "Filters Applicant Status (0/5) Unread message Hasn't messaged back Stuck in sta…" at bounding box center [657, 319] width 1315 height 639
click at [1279, 30] on icon "Cross" at bounding box center [1282, 32] width 10 height 10
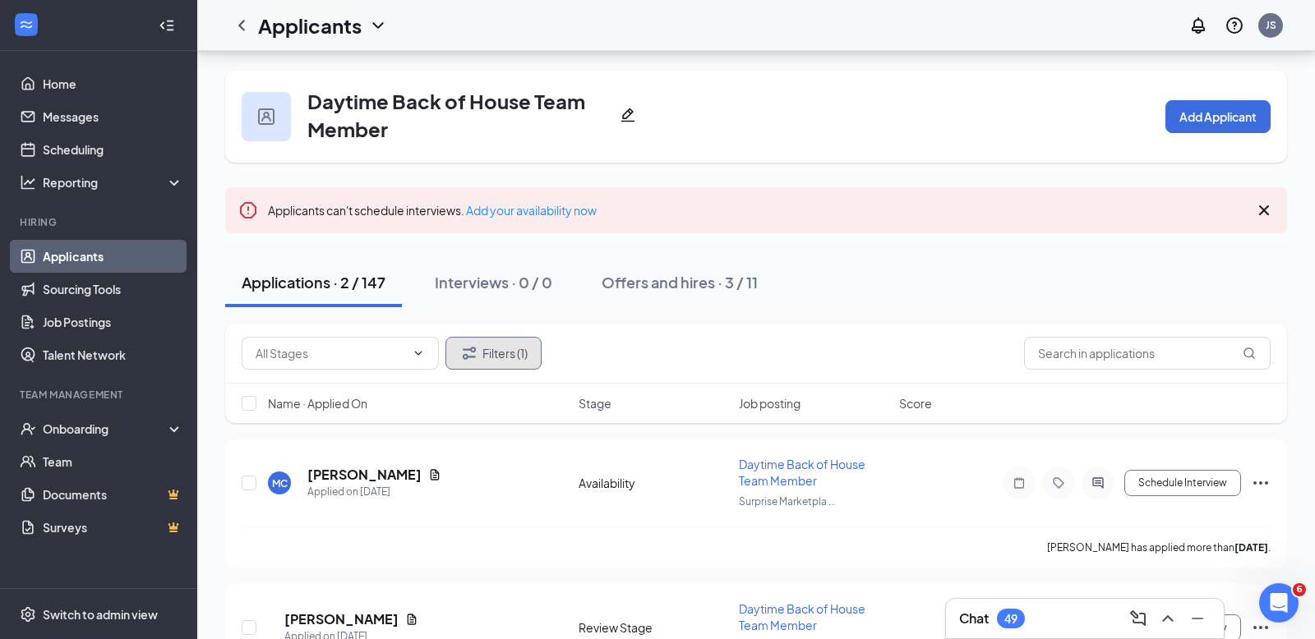
scroll to position [97, 0]
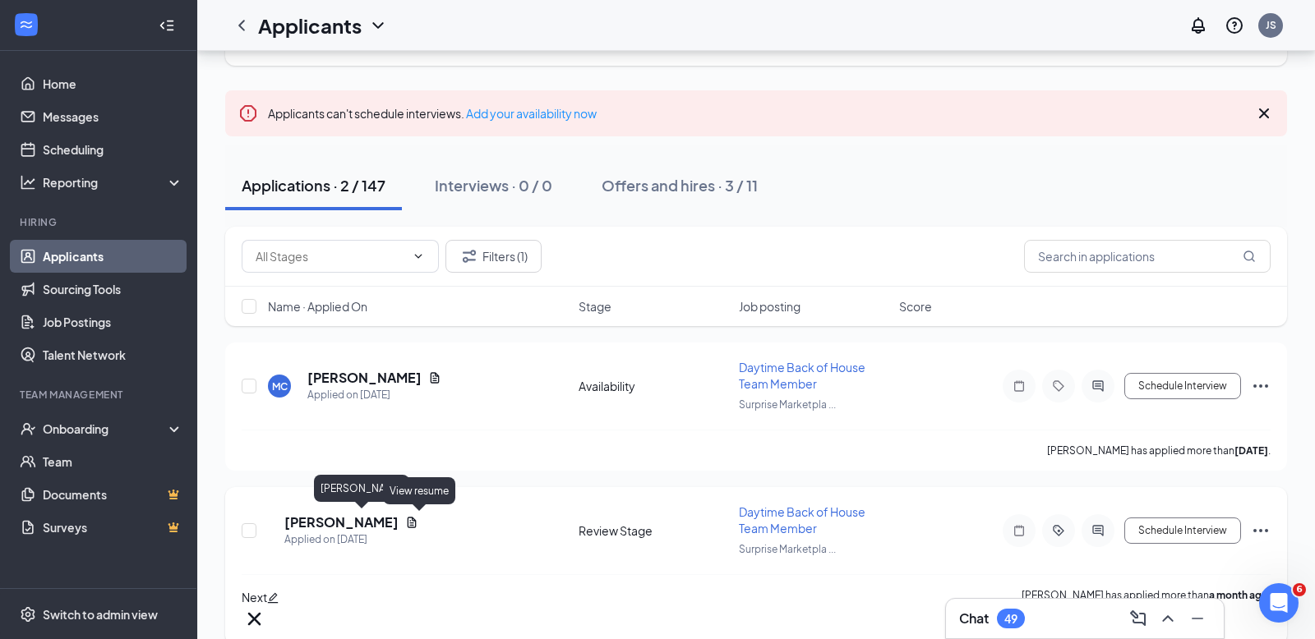
click at [387, 515] on h5 "[PERSON_NAME]" at bounding box center [341, 523] width 114 height 18
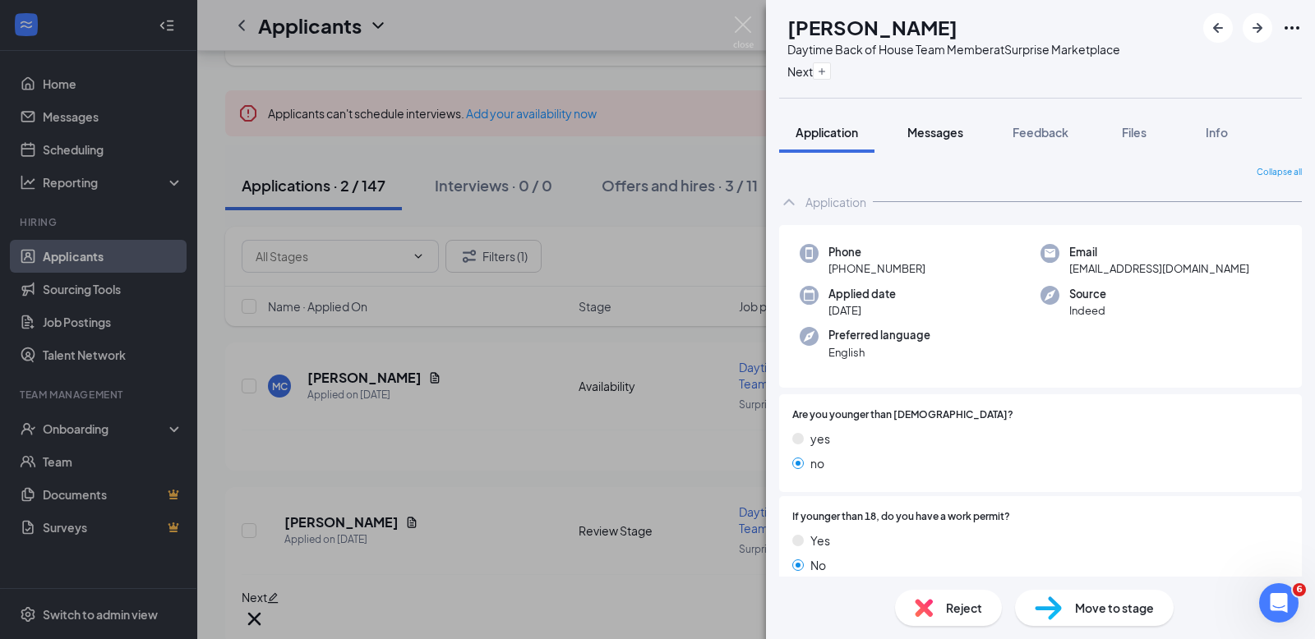
click at [943, 136] on span "Messages" at bounding box center [935, 132] width 56 height 15
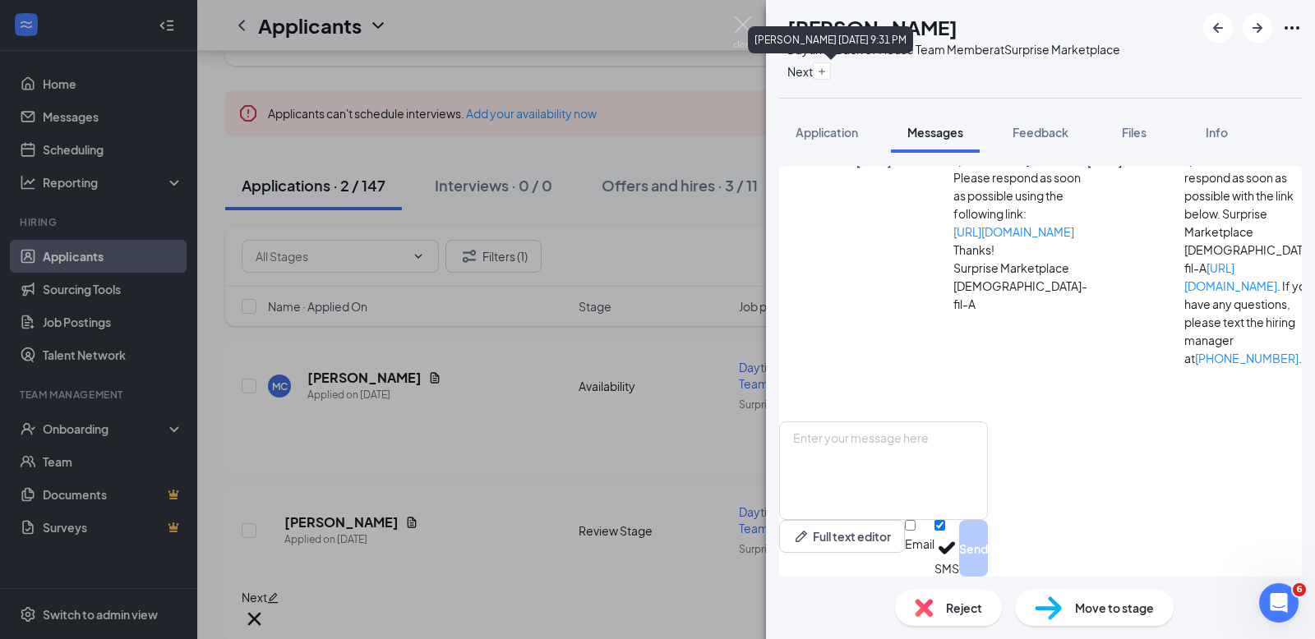
scroll to position [411, 0]
click at [742, 33] on img at bounding box center [743, 32] width 21 height 32
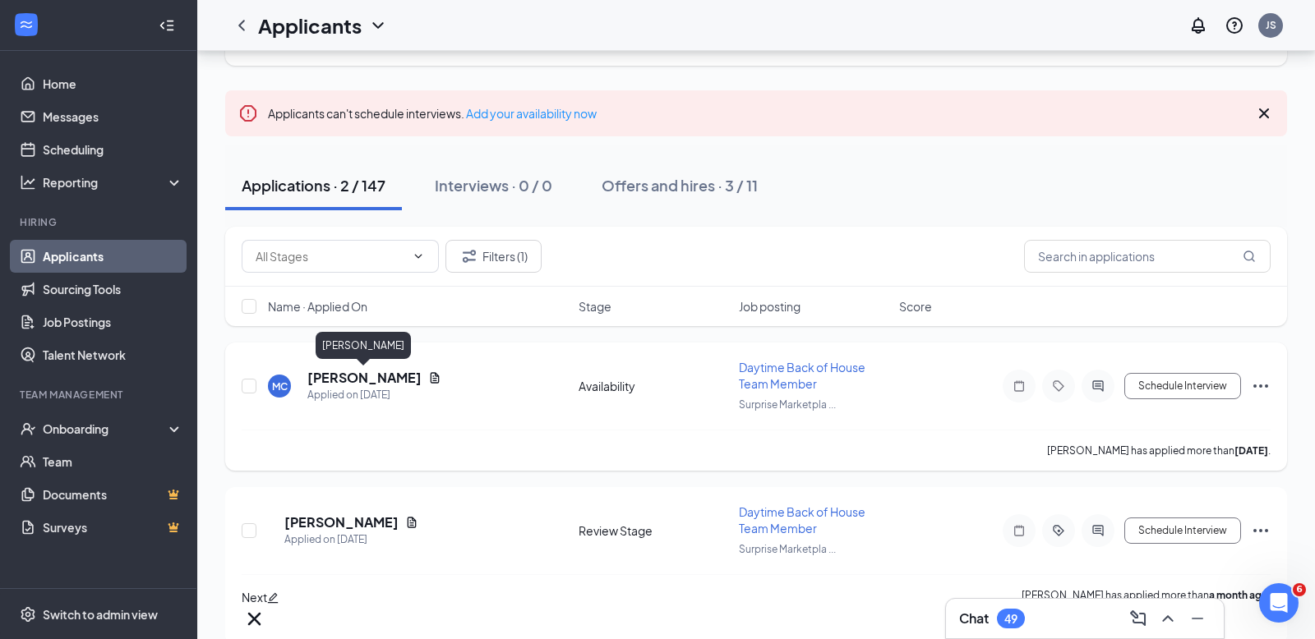
click at [353, 373] on h5 "[PERSON_NAME]" at bounding box center [364, 378] width 114 height 18
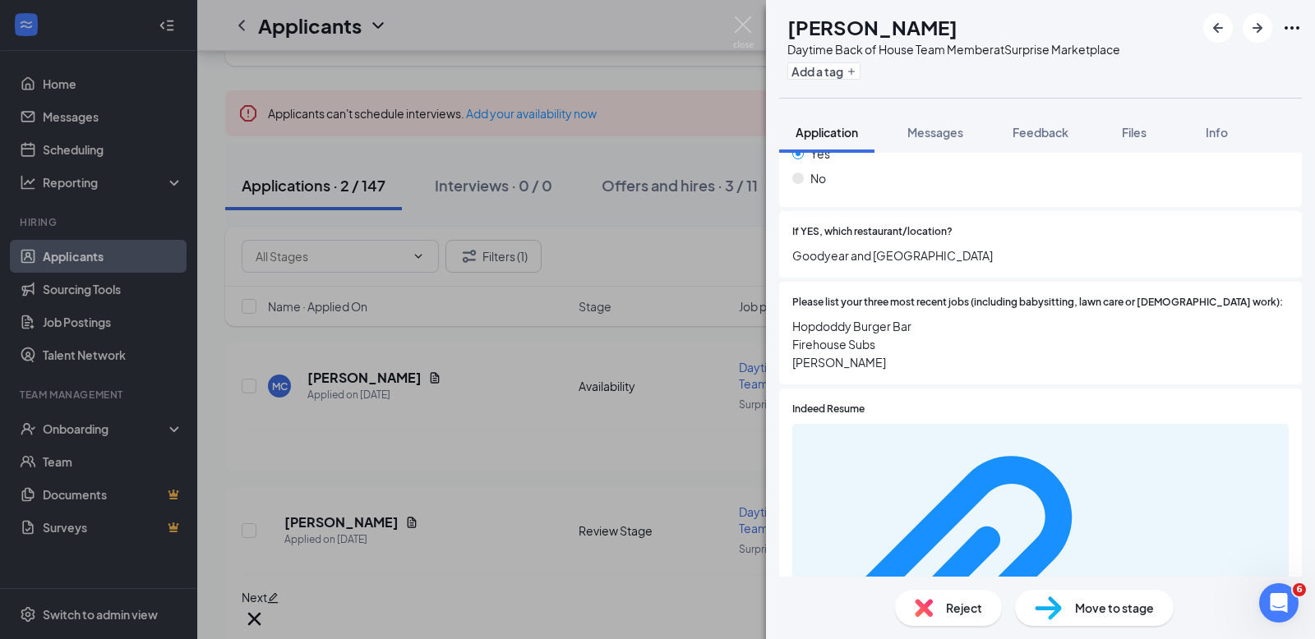
scroll to position [603, 0]
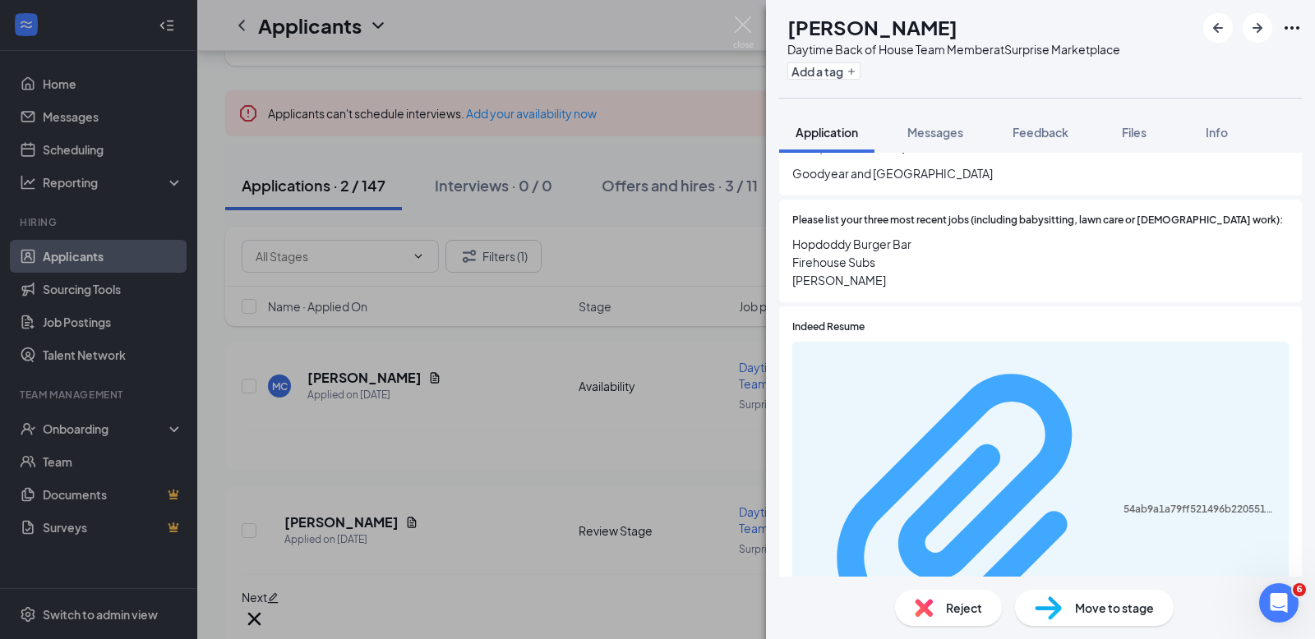
click at [960, 349] on div "54ab9a1a79ff521496b220551c426728.pdf" at bounding box center [1040, 511] width 477 height 324
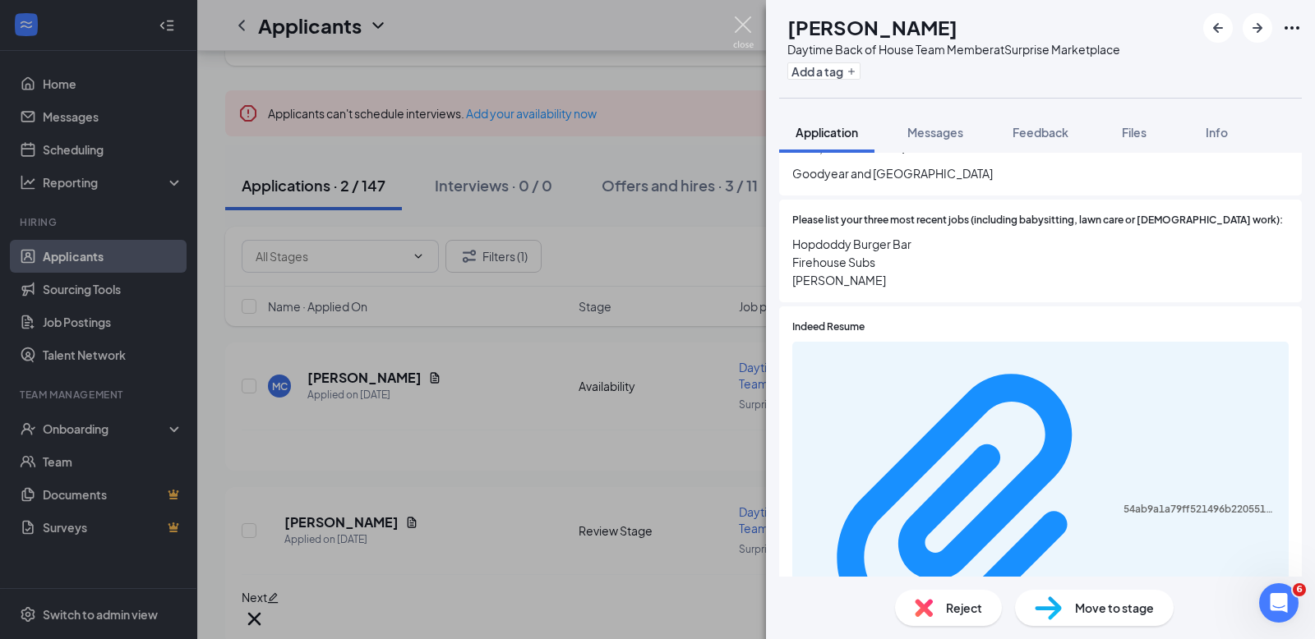
click at [744, 25] on img at bounding box center [743, 32] width 21 height 32
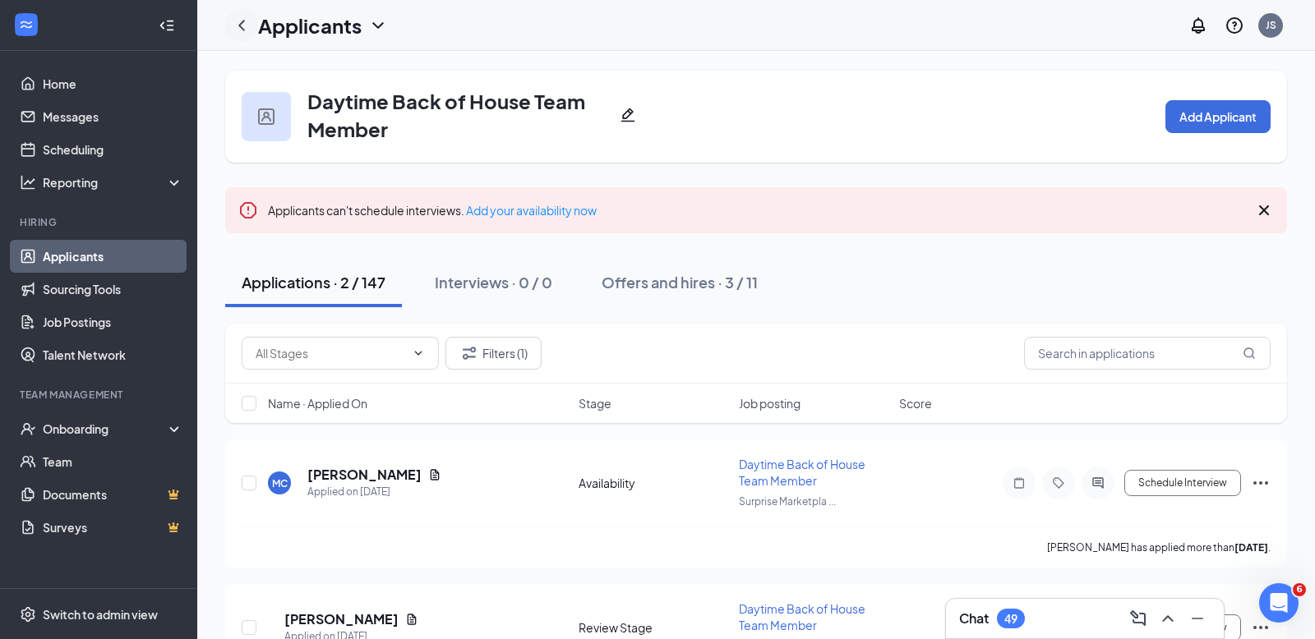
click at [244, 19] on icon "ChevronLeft" at bounding box center [242, 26] width 20 height 20
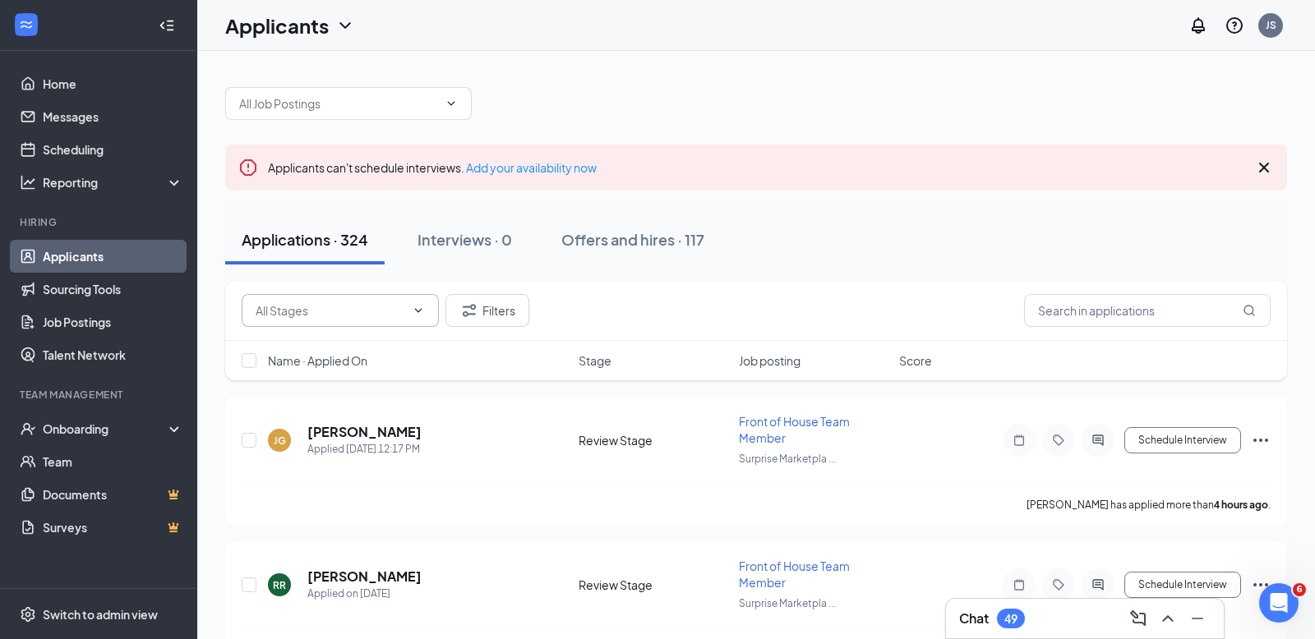
click at [325, 317] on input "text" at bounding box center [331, 311] width 150 height 18
click at [315, 103] on input "text" at bounding box center [338, 103] width 199 height 18
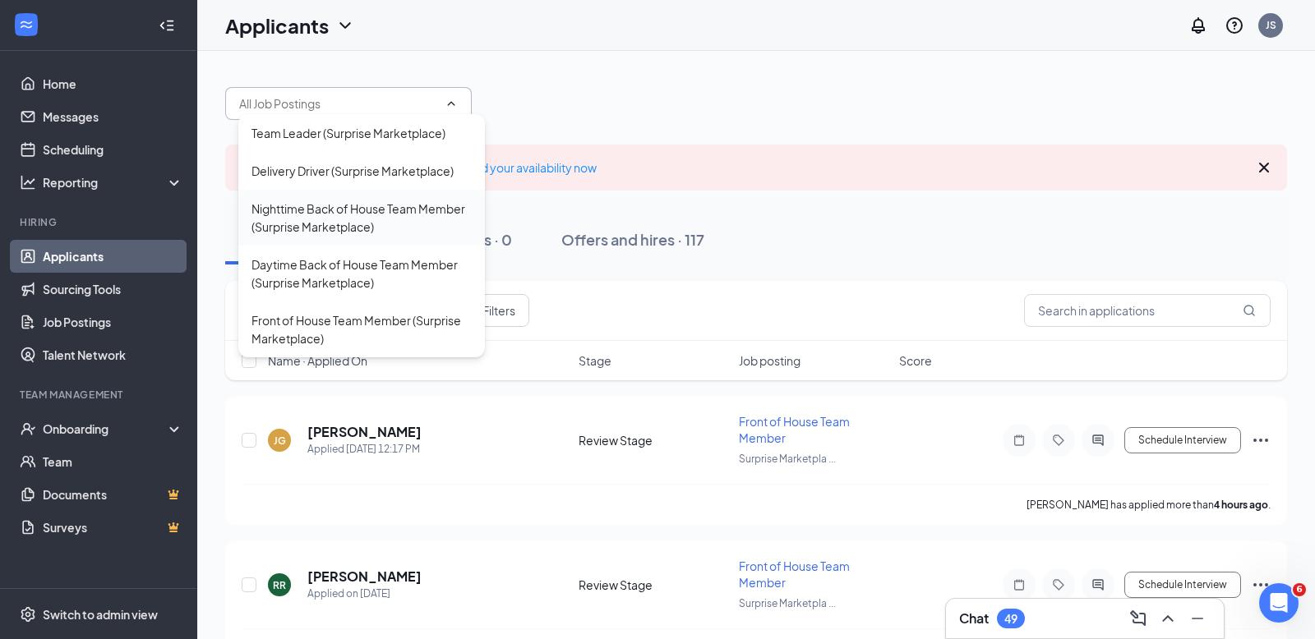
click at [377, 217] on div "Nighttime Back of House Team Member (Surprise Marketplace)" at bounding box center [361, 218] width 220 height 36
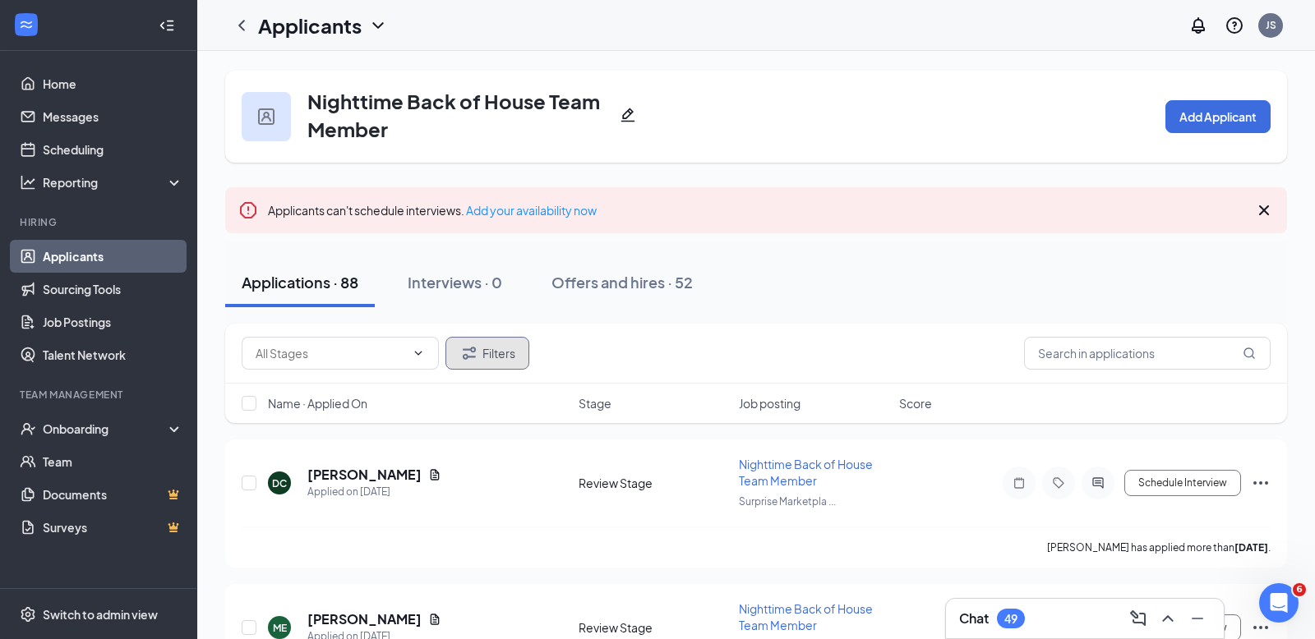
click at [509, 368] on button "Filters" at bounding box center [487, 353] width 84 height 33
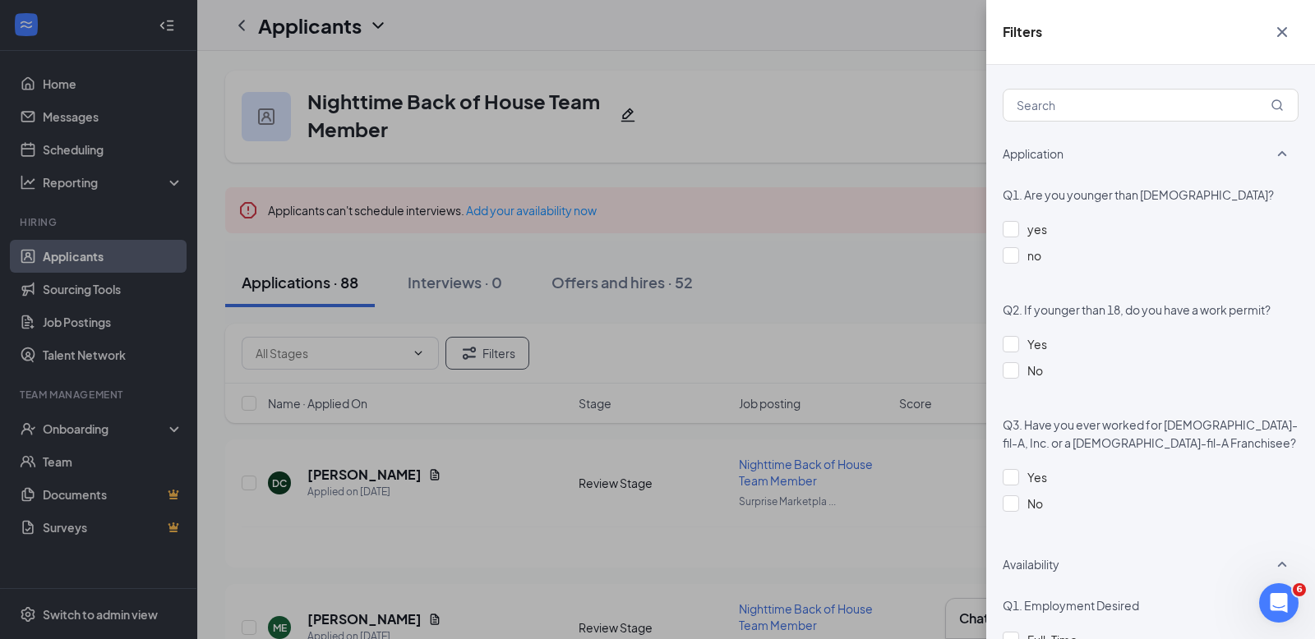
scroll to position [726, 0]
click at [1016, 476] on div at bounding box center [1011, 478] width 16 height 16
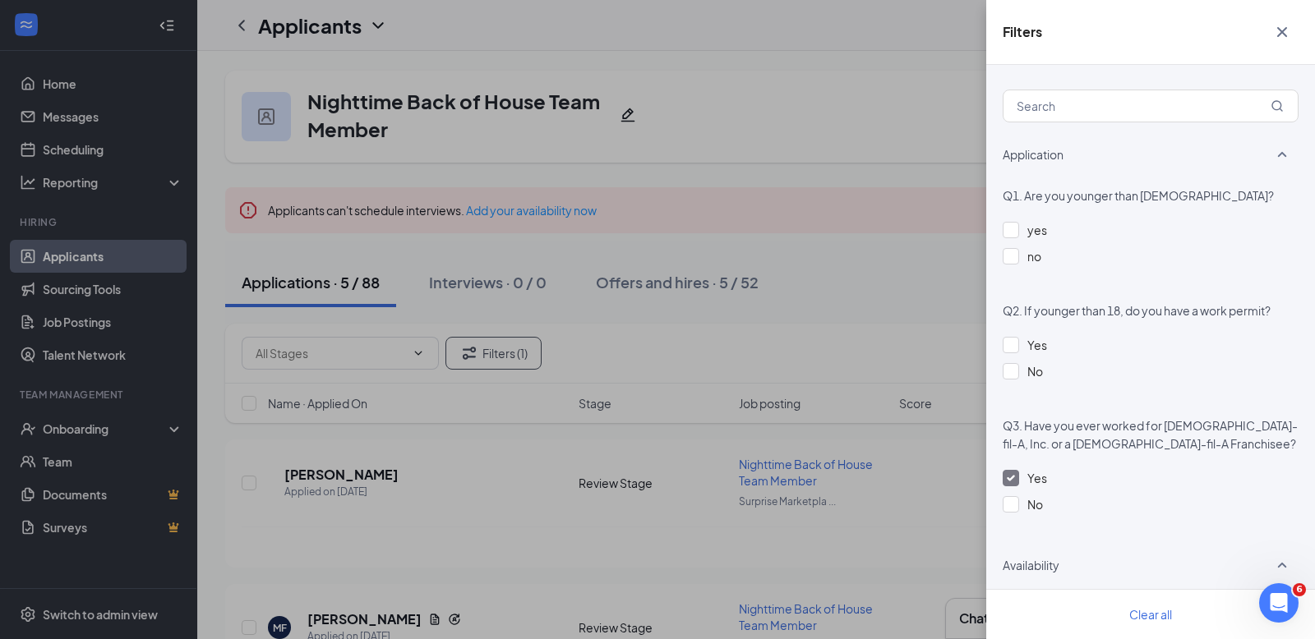
click at [500, 481] on div "Filters Applicant Status (0/5) Unread message Hasn't messaged back Stuck in sta…" at bounding box center [657, 319] width 1315 height 639
click at [1278, 36] on icon "Cross" at bounding box center [1282, 32] width 10 height 10
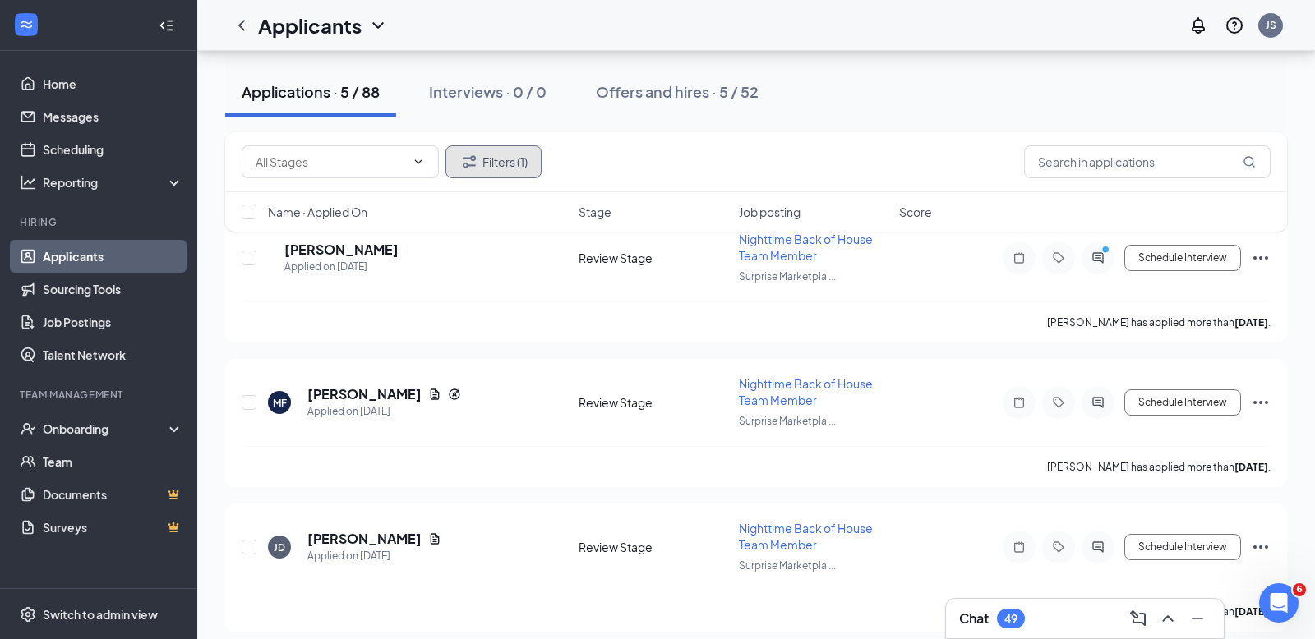
scroll to position [245, 0]
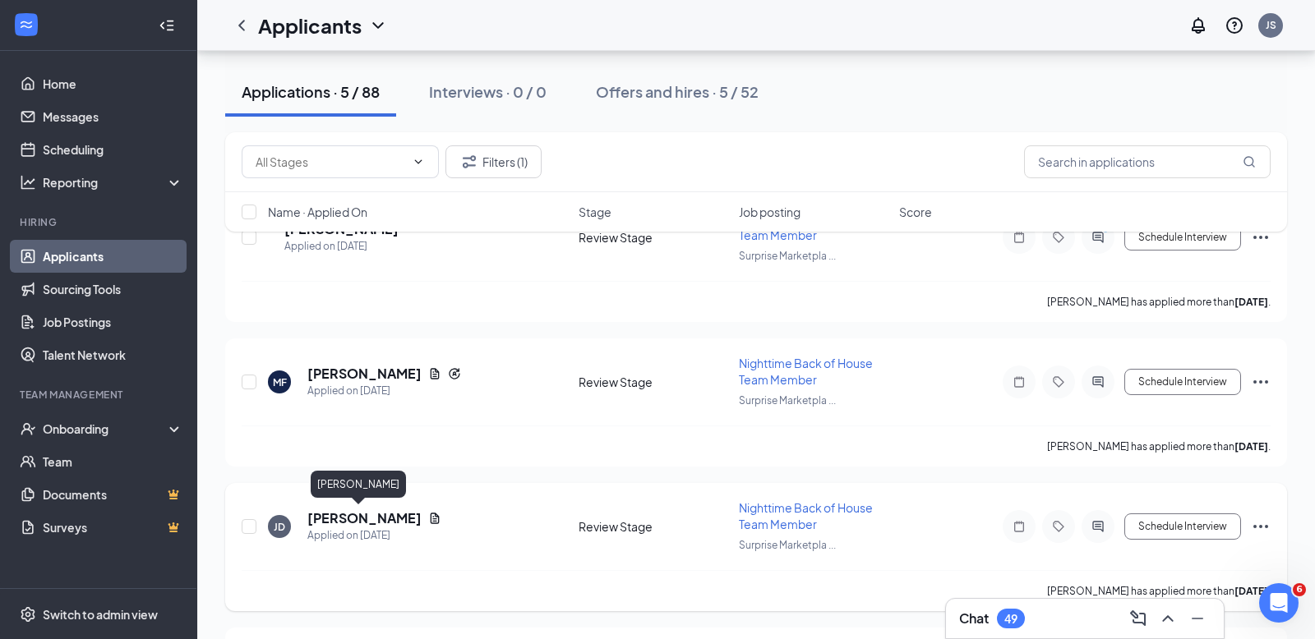
click at [361, 511] on h5 "[PERSON_NAME]" at bounding box center [364, 518] width 114 height 18
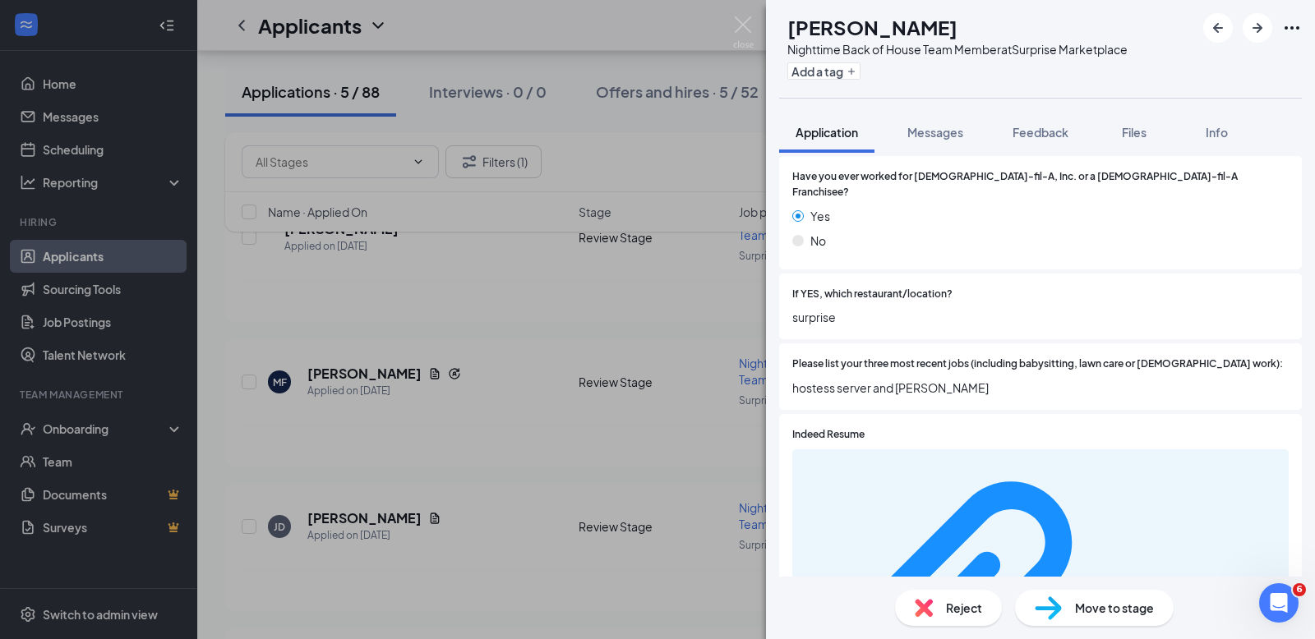
scroll to position [499, 0]
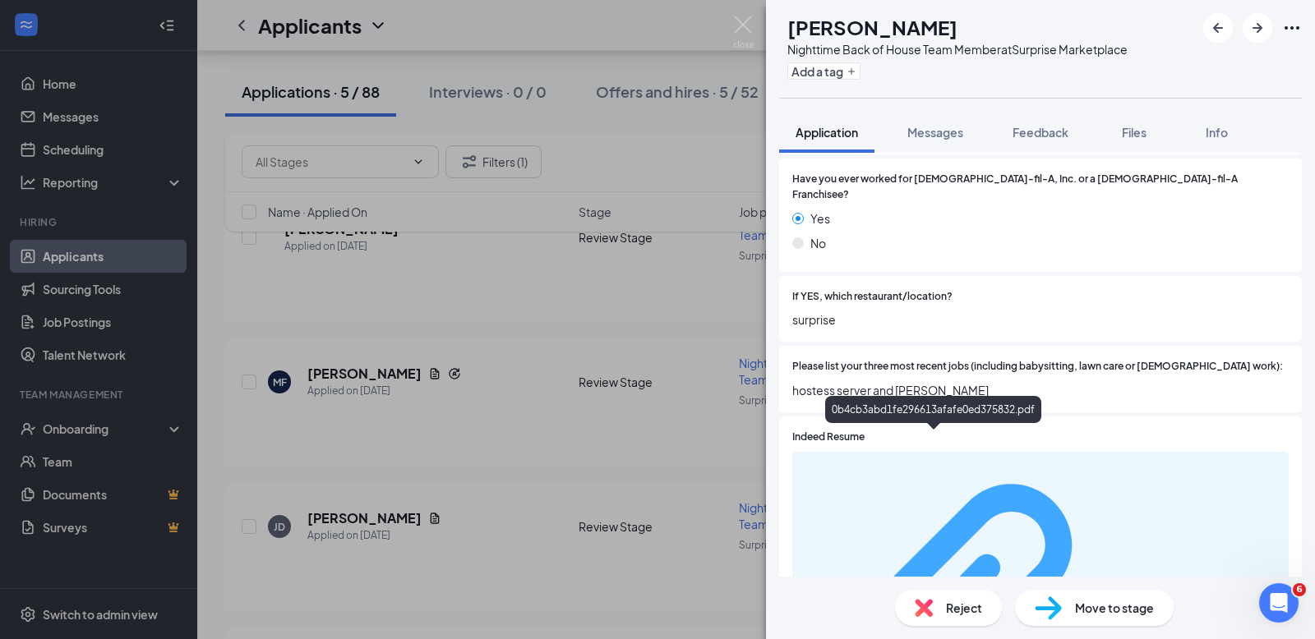
click at [1123, 614] on div "0b4cb3abd1fe296613afafe0ed375832.pdf" at bounding box center [1200, 620] width 155 height 13
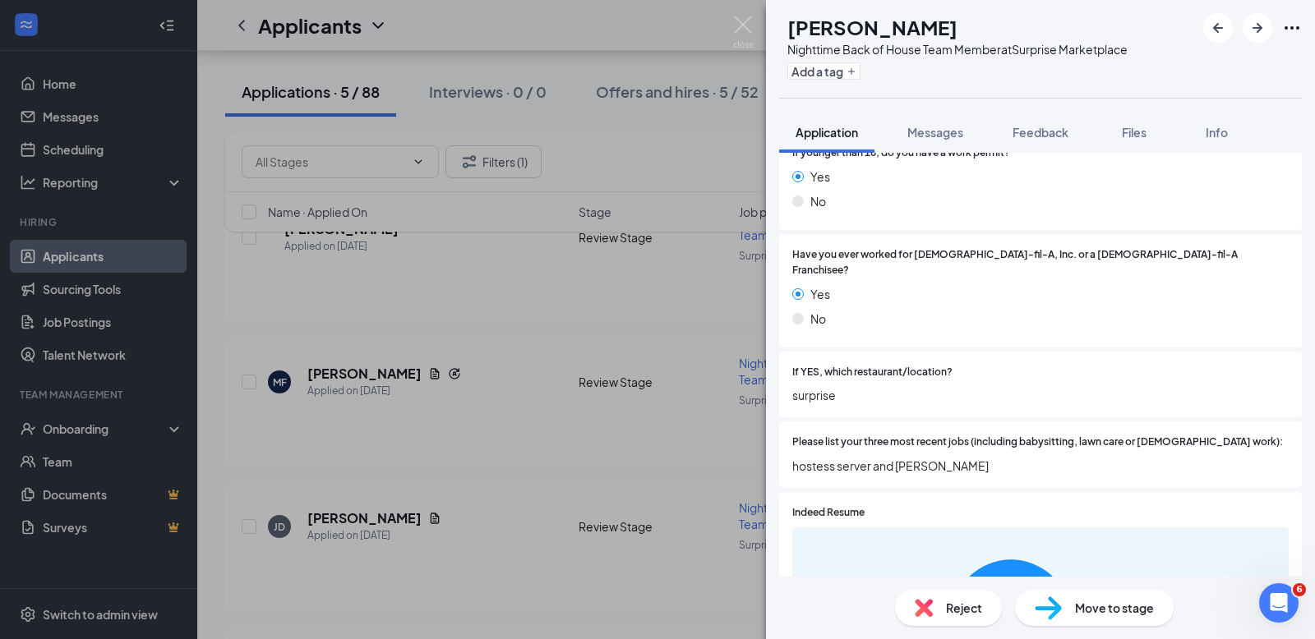
scroll to position [394, 0]
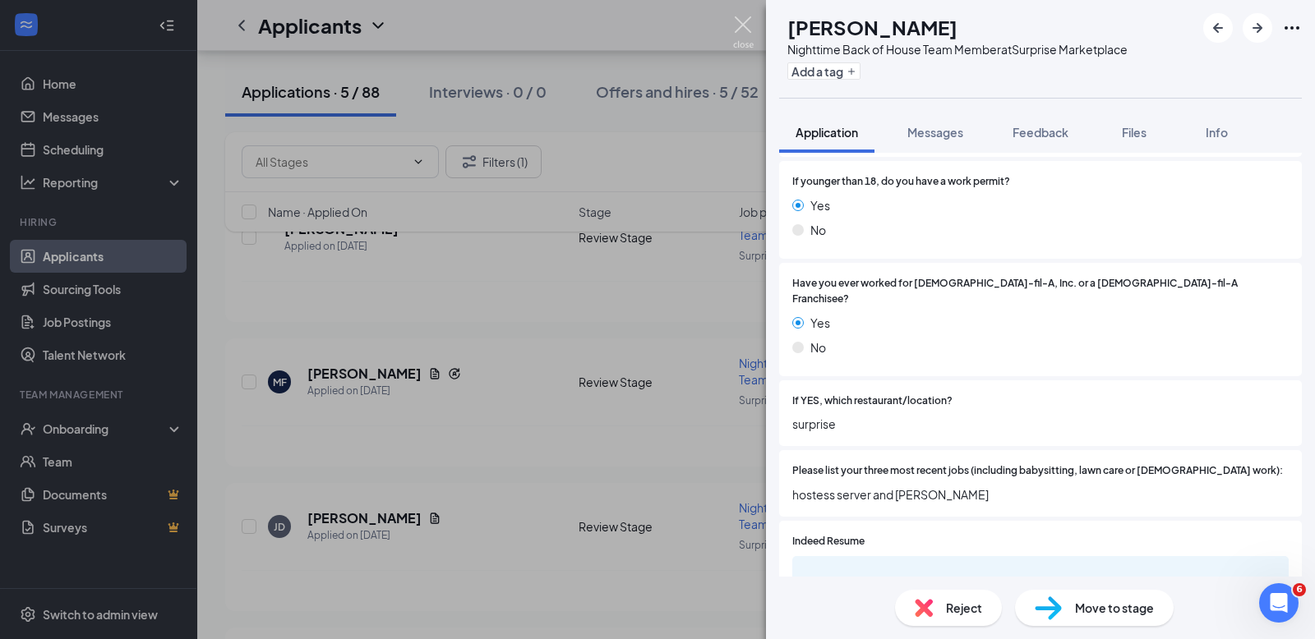
click at [744, 25] on img at bounding box center [743, 32] width 21 height 32
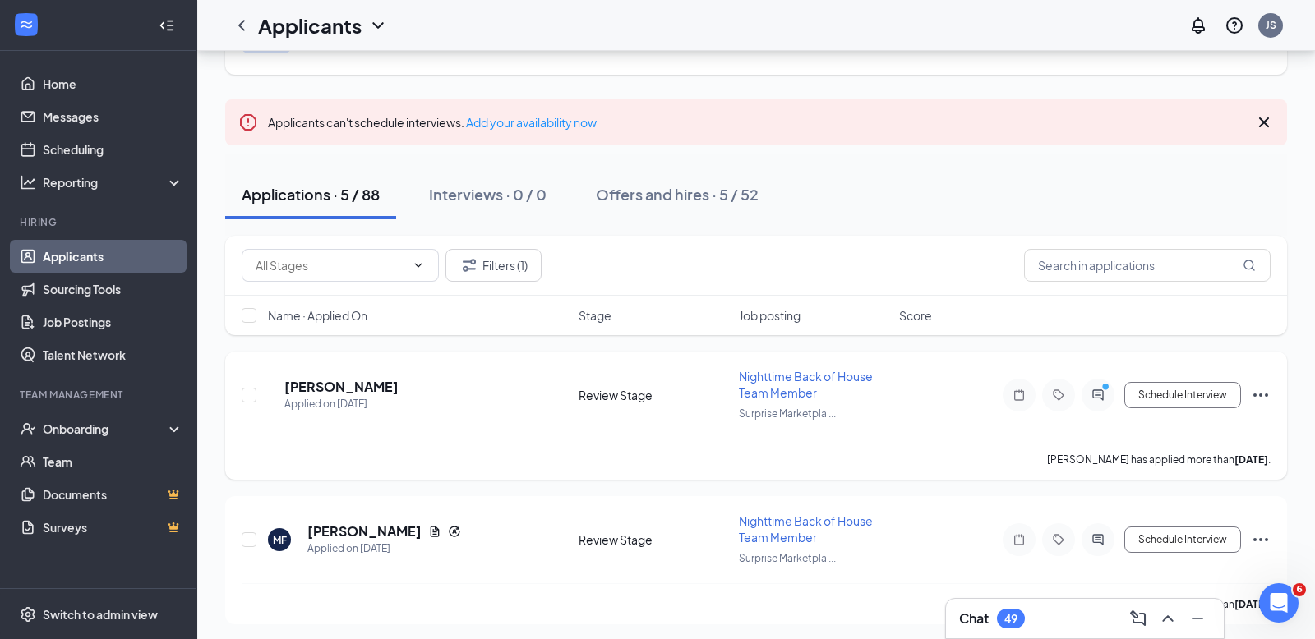
scroll to position [74, 0]
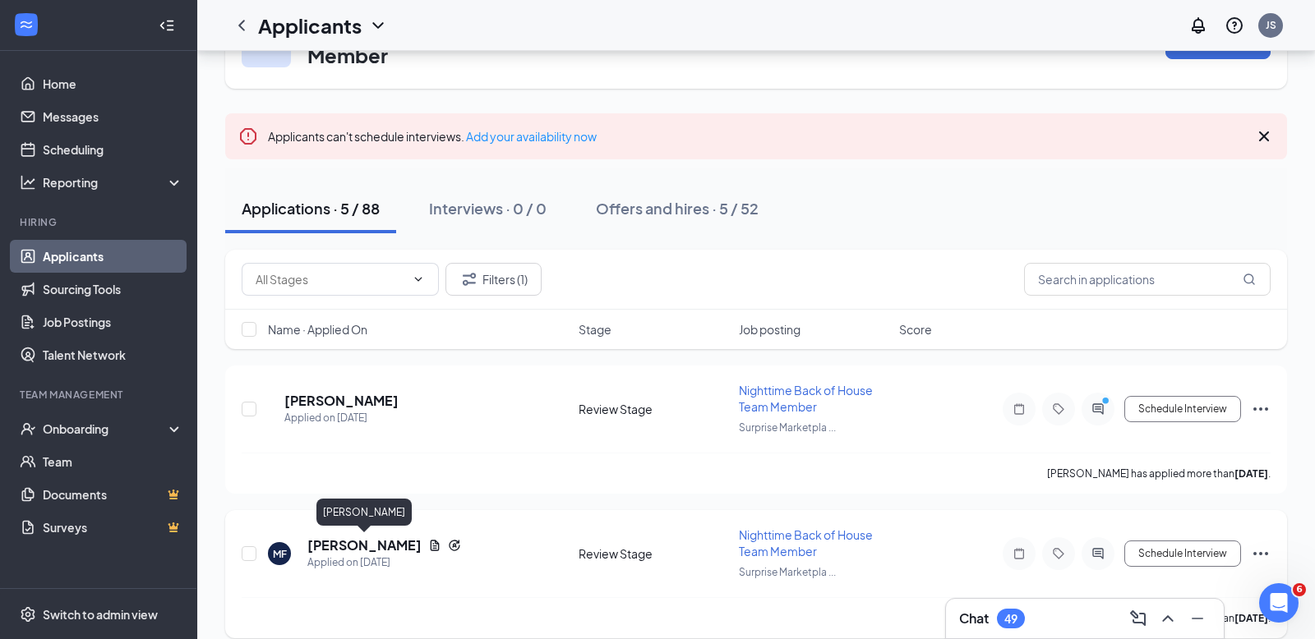
click at [393, 541] on h5 "[PERSON_NAME]" at bounding box center [364, 546] width 114 height 18
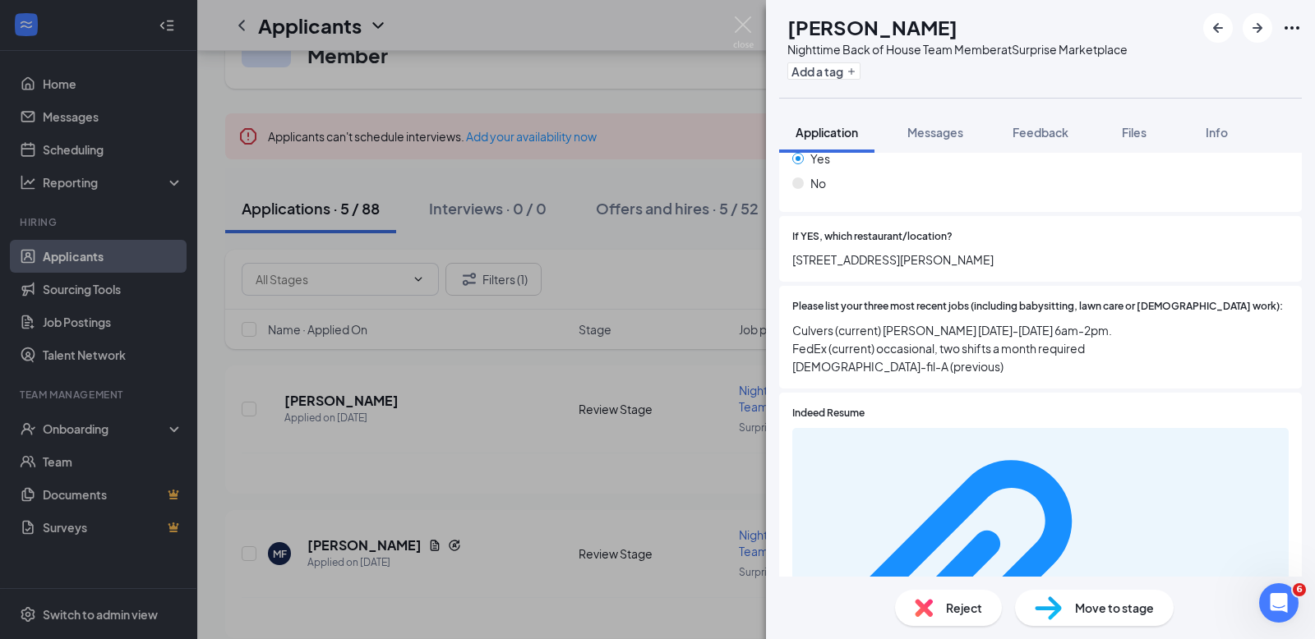
scroll to position [589, 0]
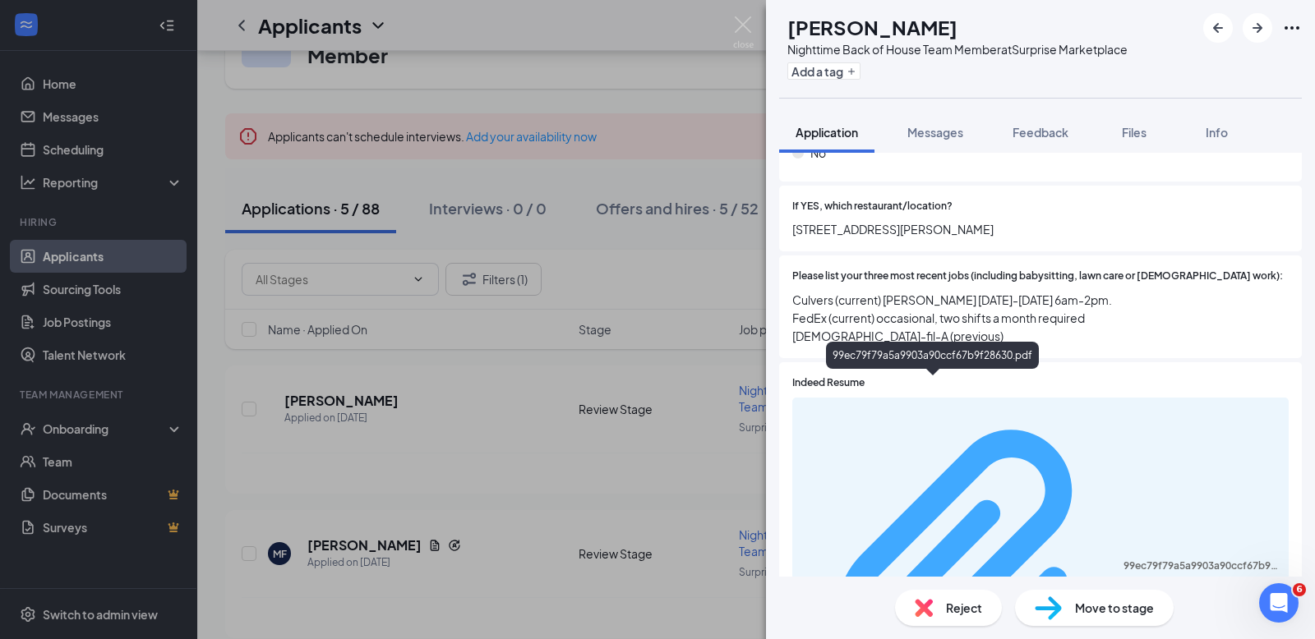
click at [1123, 560] on div "99ec79f79a5a9903a90ccf67b9f28630.pdf" at bounding box center [1200, 566] width 155 height 13
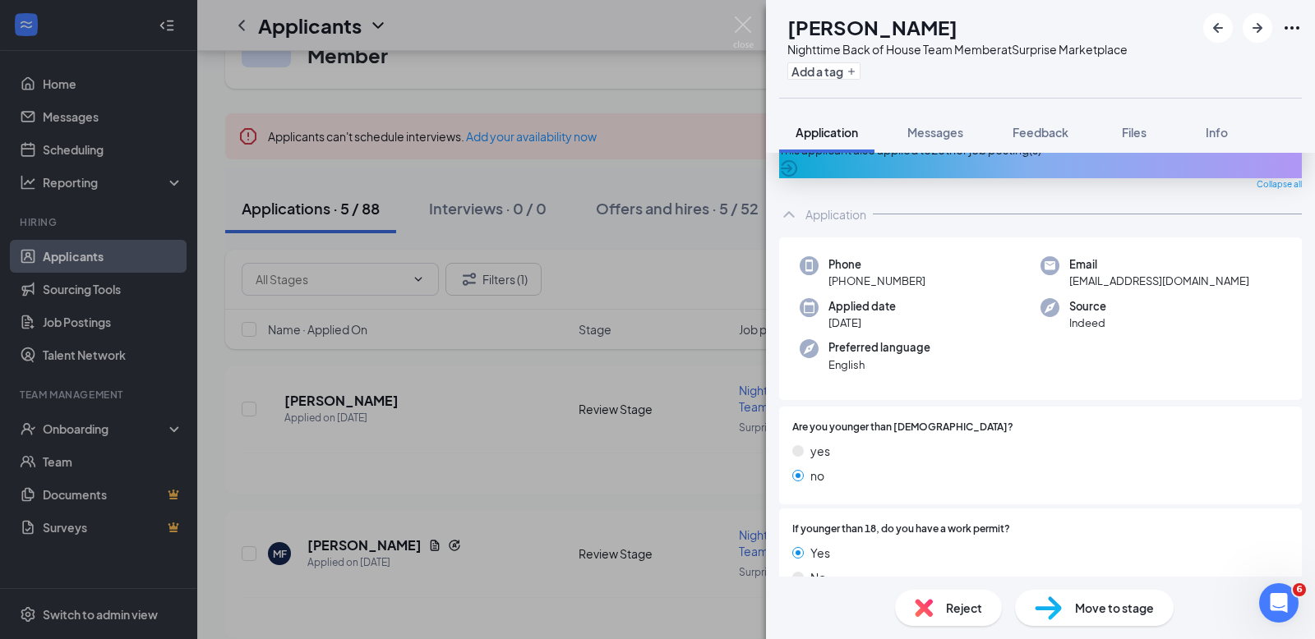
scroll to position [0, 0]
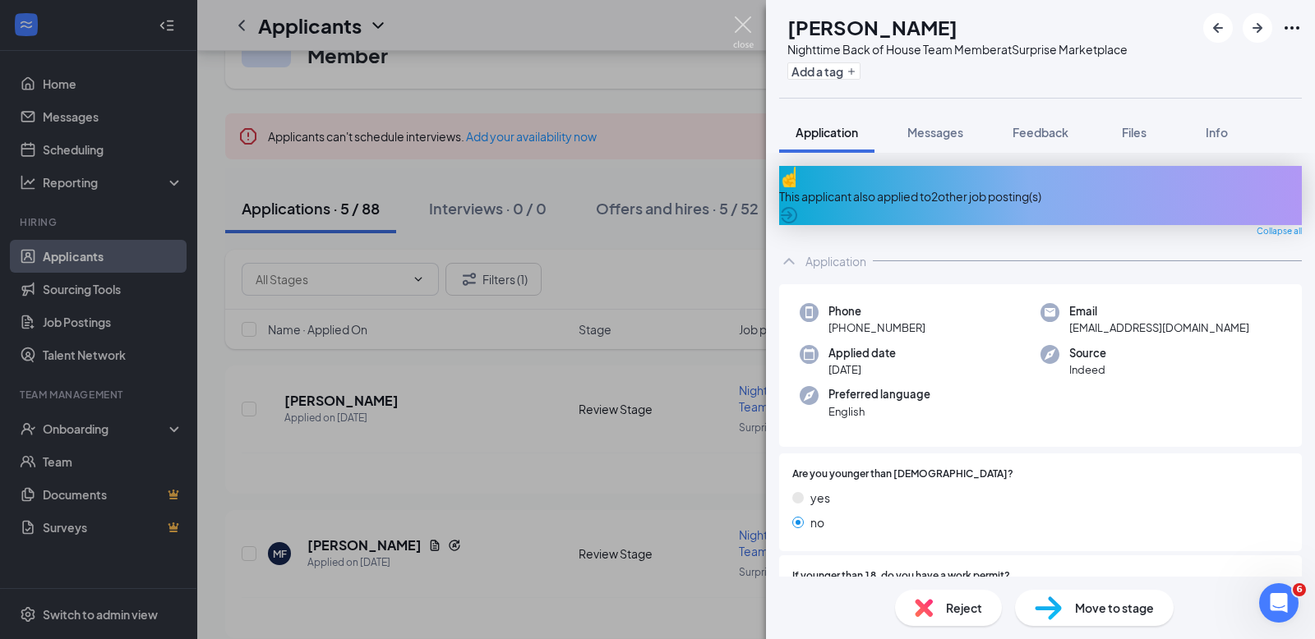
click at [744, 25] on img at bounding box center [743, 32] width 21 height 32
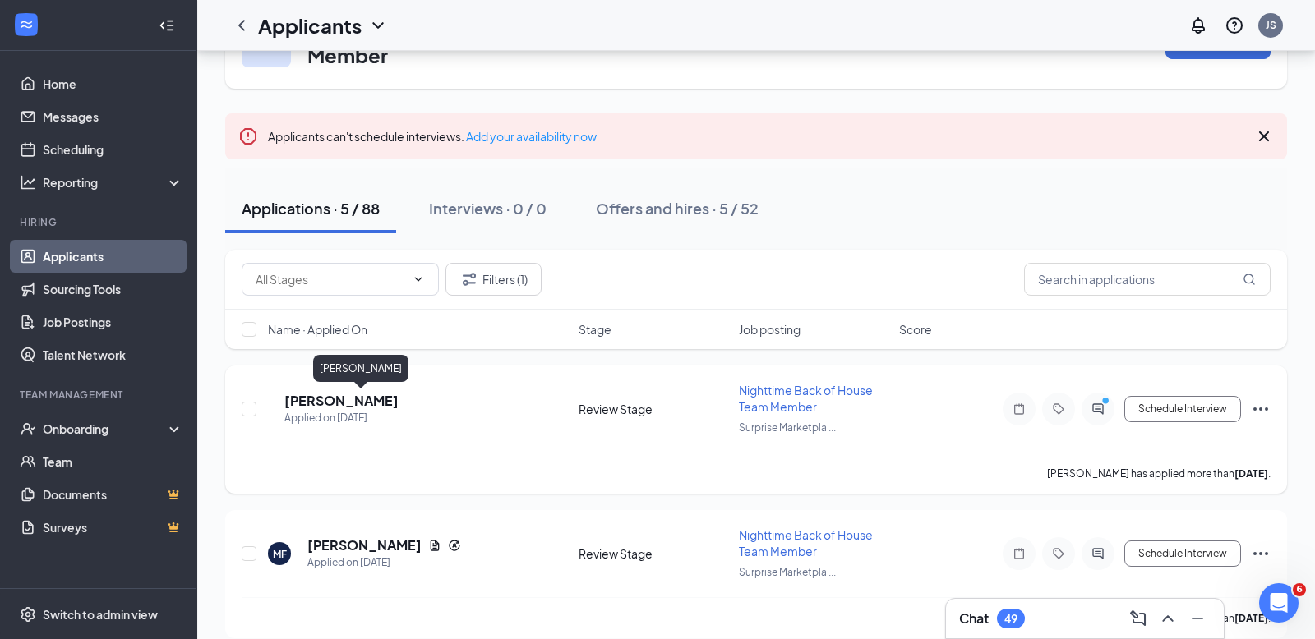
click at [385, 400] on h5 "[PERSON_NAME]" at bounding box center [341, 401] width 114 height 18
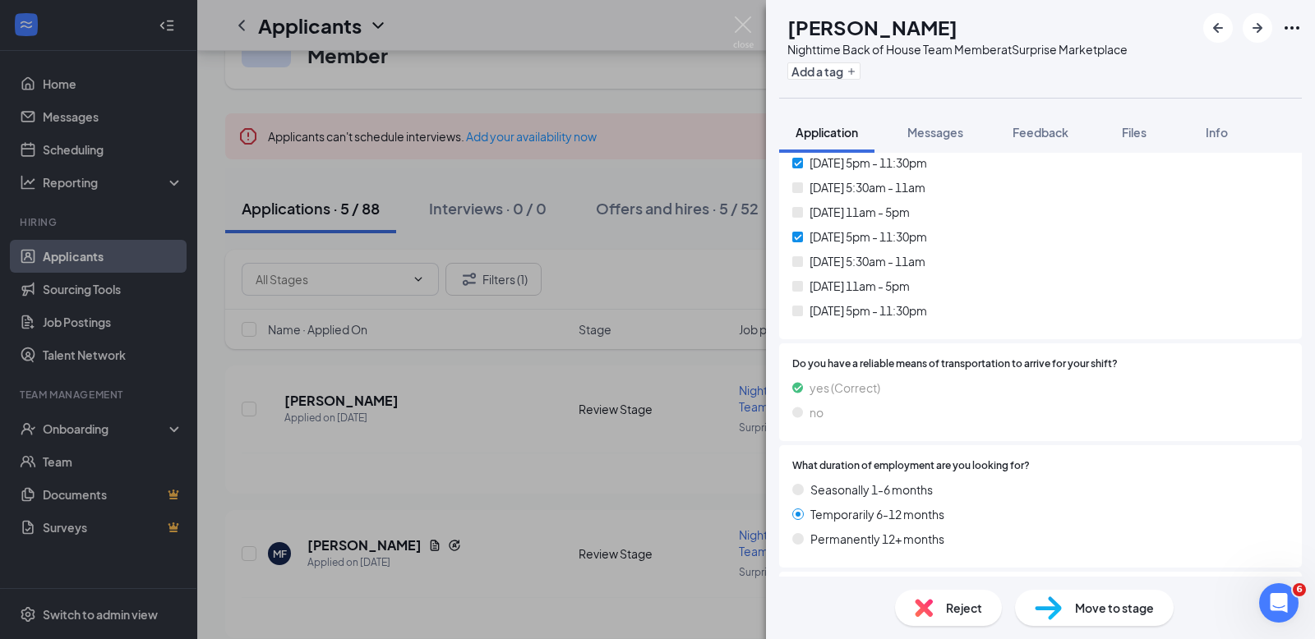
scroll to position [1554, 0]
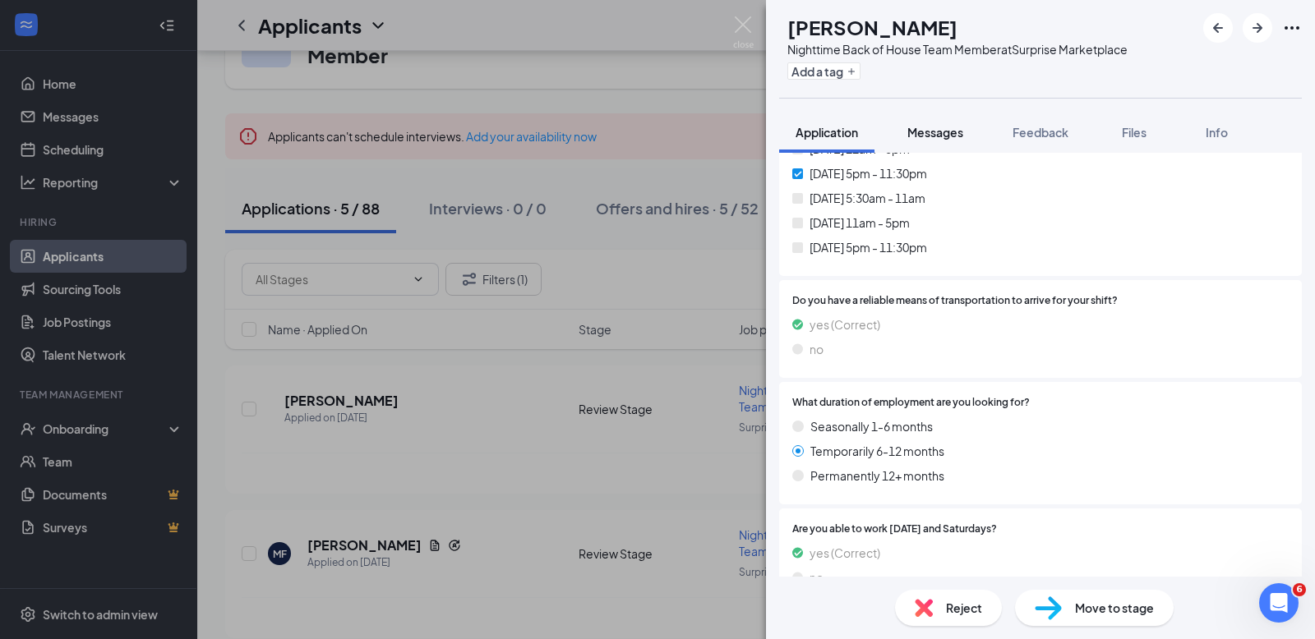
click at [957, 129] on span "Messages" at bounding box center [935, 132] width 56 height 15
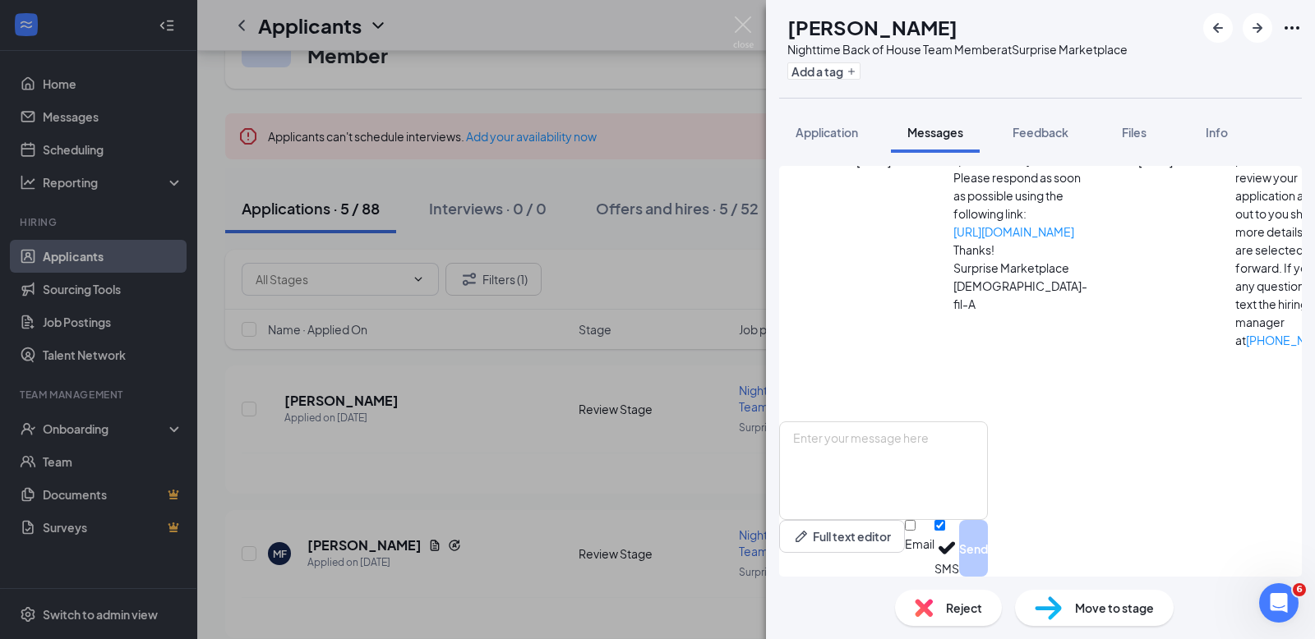
scroll to position [227, 0]
click at [946, 477] on textarea at bounding box center [883, 471] width 209 height 99
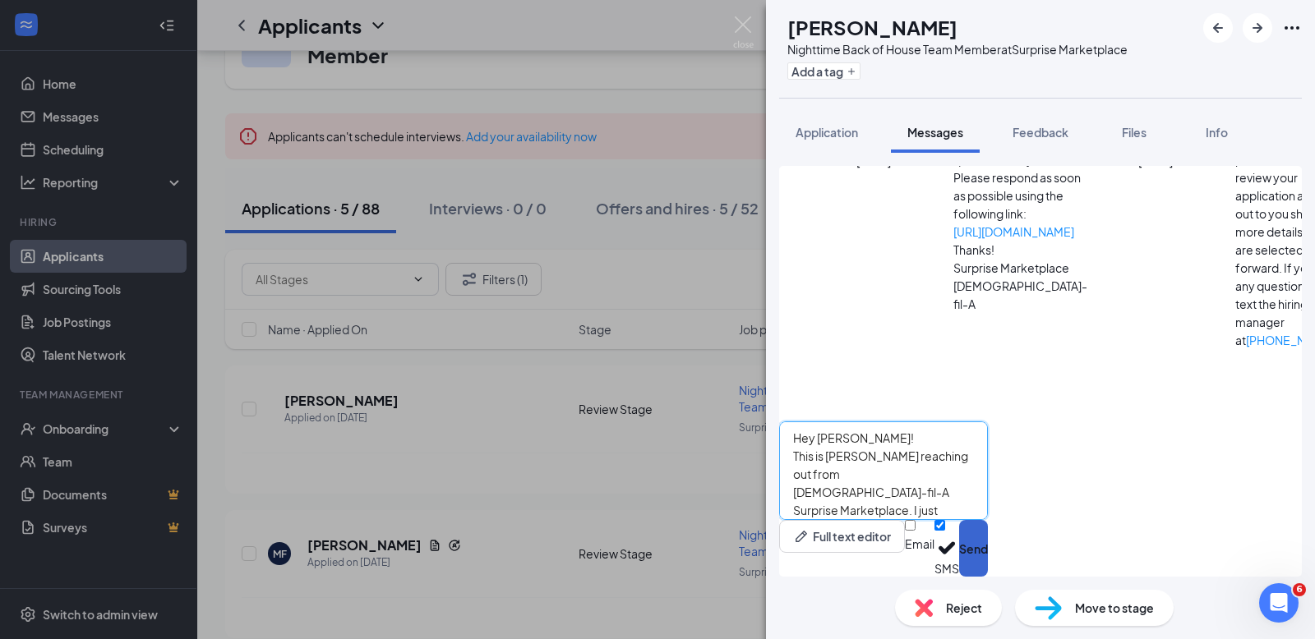
type textarea "Hey [PERSON_NAME]! This is [PERSON_NAME] reaching out from [DEMOGRAPHIC_DATA]-f…"
click at [988, 546] on button "Send" at bounding box center [973, 548] width 29 height 57
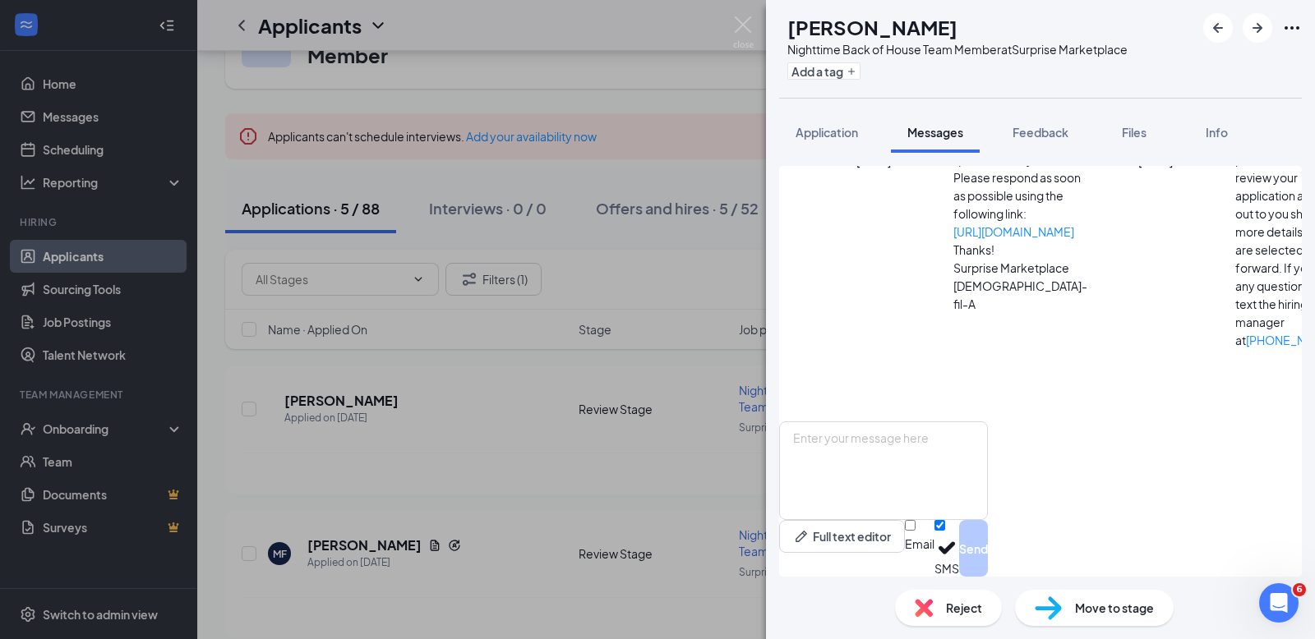
scroll to position [422, 0]
click at [751, 24] on img at bounding box center [743, 32] width 21 height 32
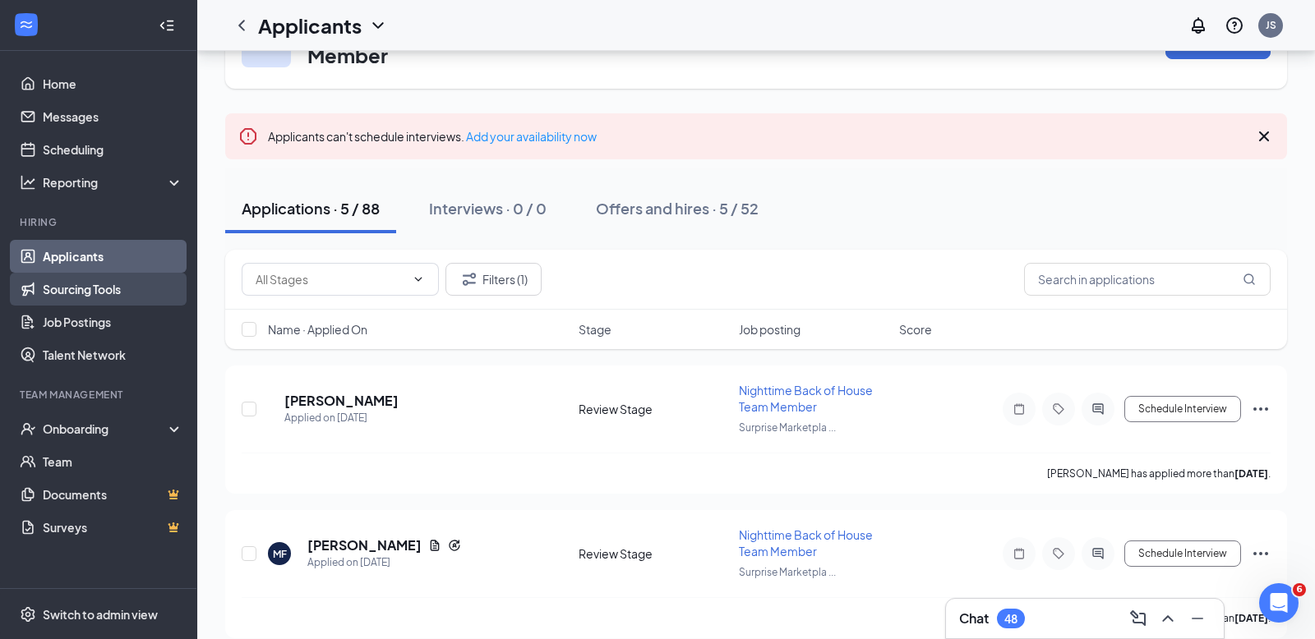
click at [94, 277] on link "Sourcing Tools" at bounding box center [113, 289] width 141 height 33
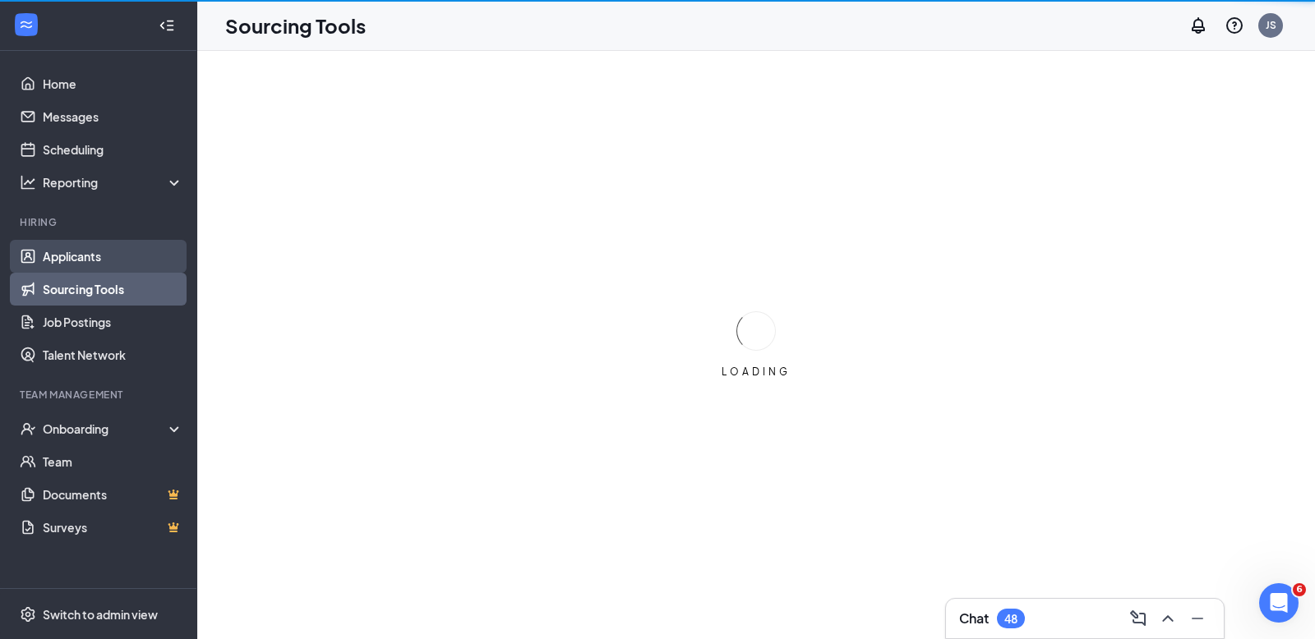
click at [103, 257] on link "Applicants" at bounding box center [113, 256] width 141 height 33
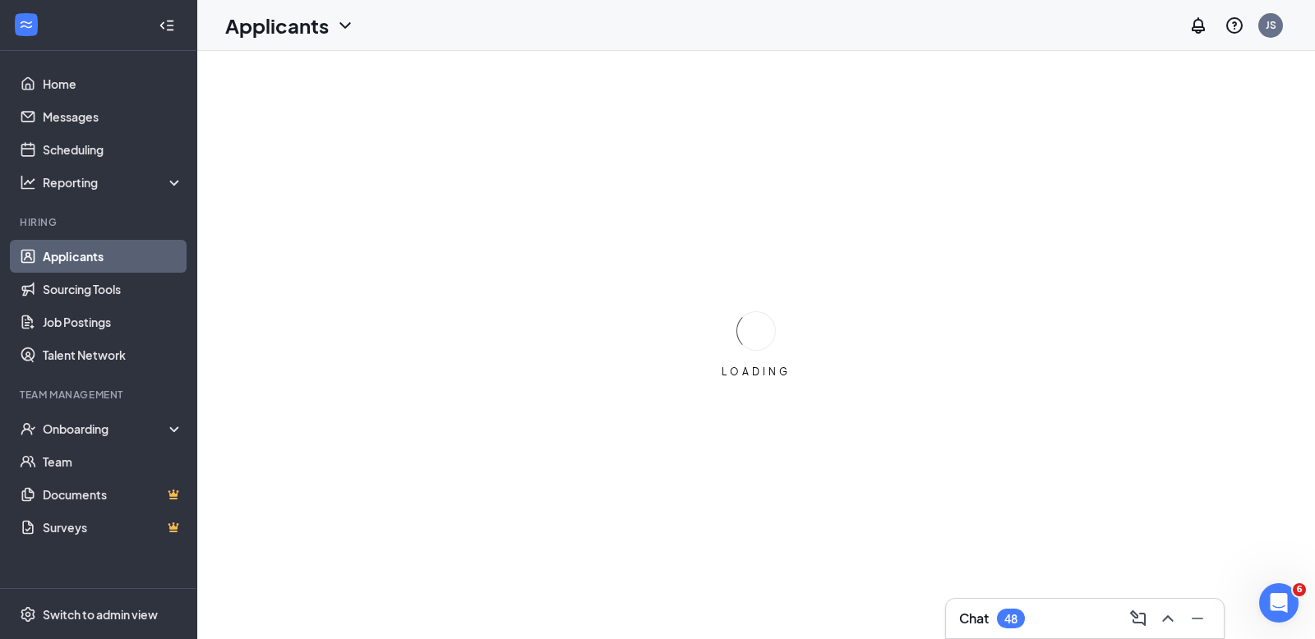
click at [103, 257] on link "Applicants" at bounding box center [113, 256] width 141 height 33
